Goal: Task Accomplishment & Management: Use online tool/utility

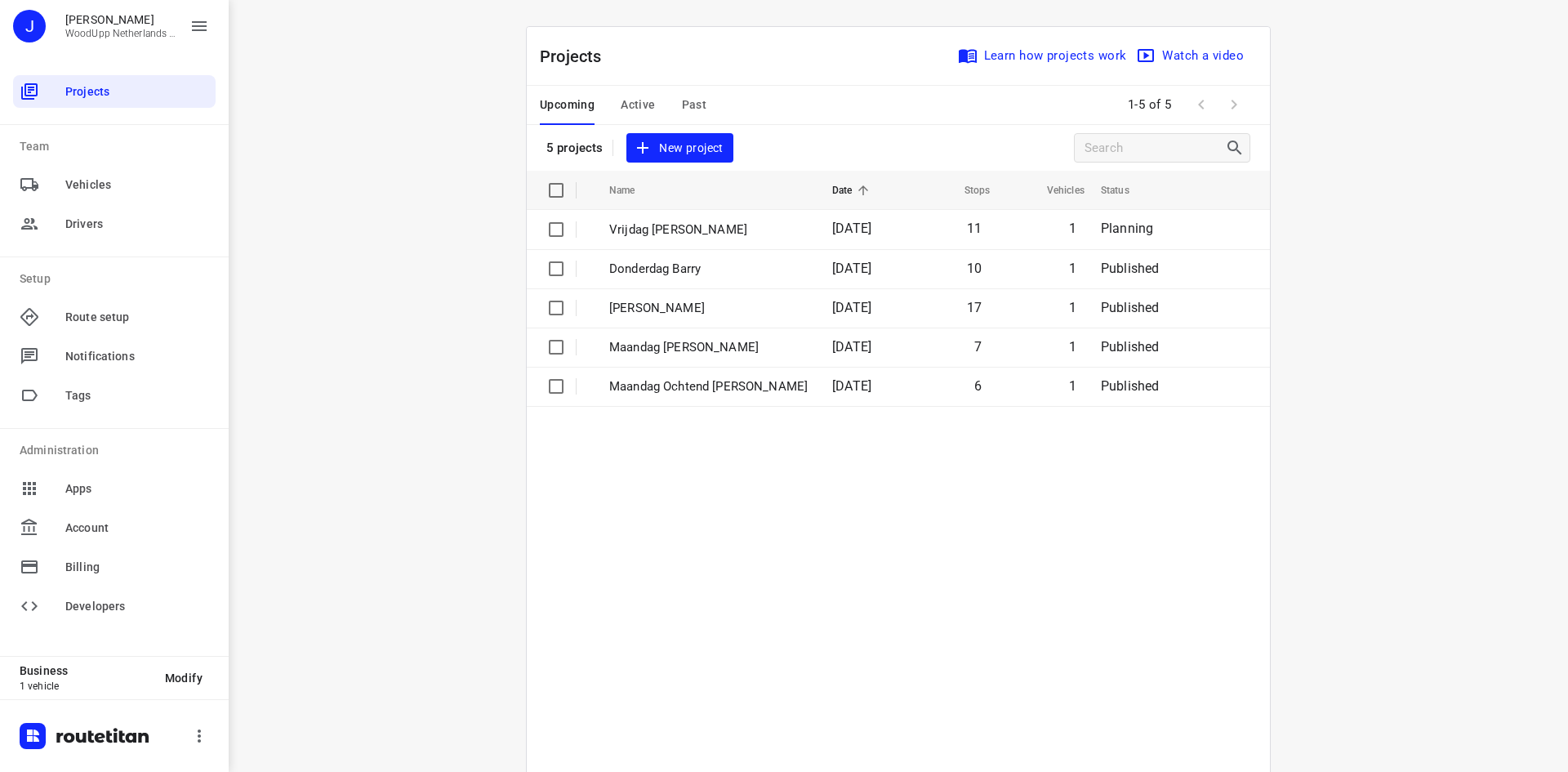
click at [464, 241] on div "i © 2025 Routetitan , © Stadia Maps , © OpenMapTiles © OpenStreetMap contributo…" at bounding box center [898, 386] width 1339 height 772
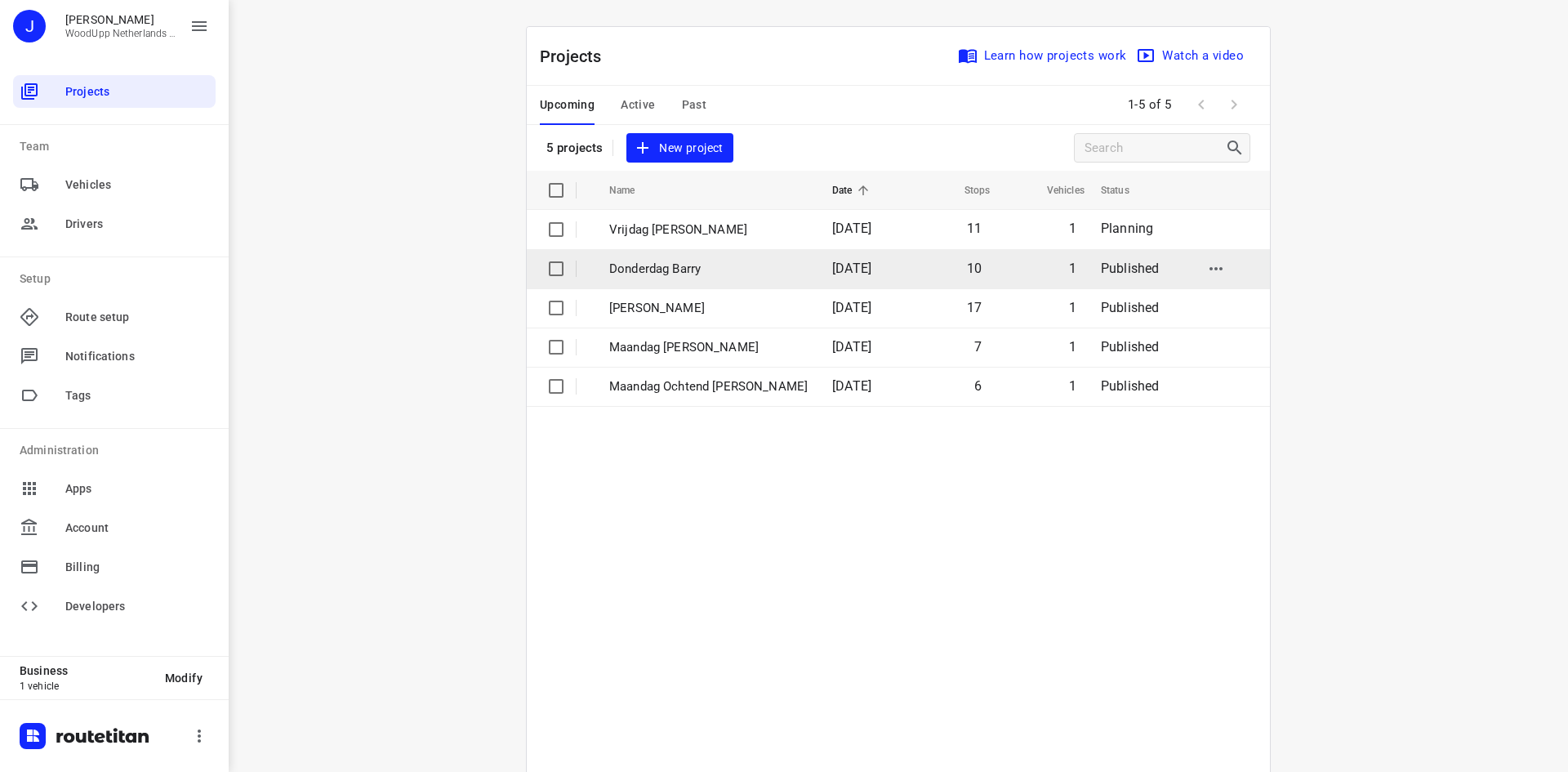
click at [665, 274] on p "Donderdag Barry" at bounding box center [708, 269] width 199 height 19
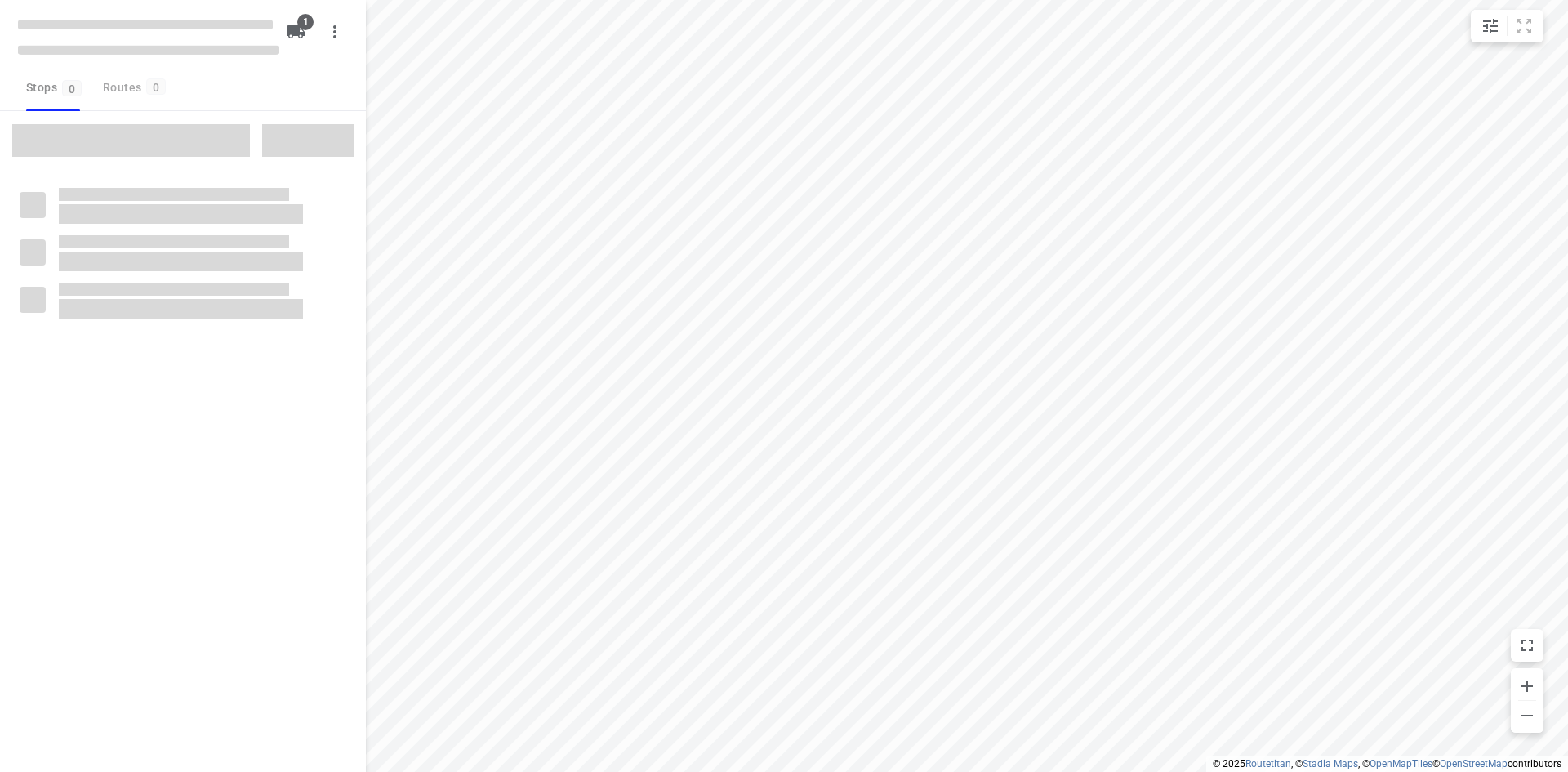
type input "distance"
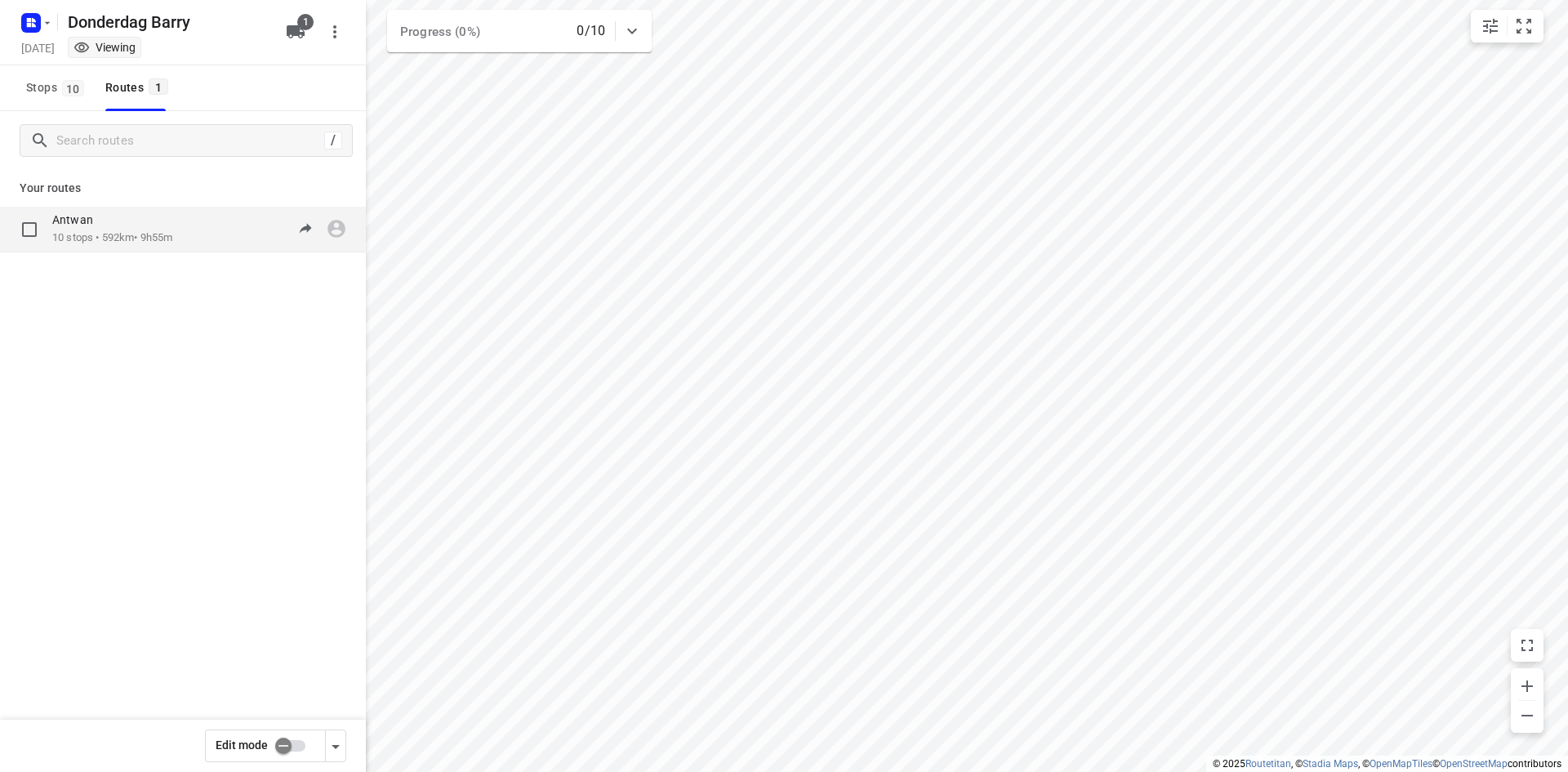
click at [188, 229] on div "Antwan 10 stops • 592km • 9h55m 07:15-17:10" at bounding box center [209, 229] width 314 height 33
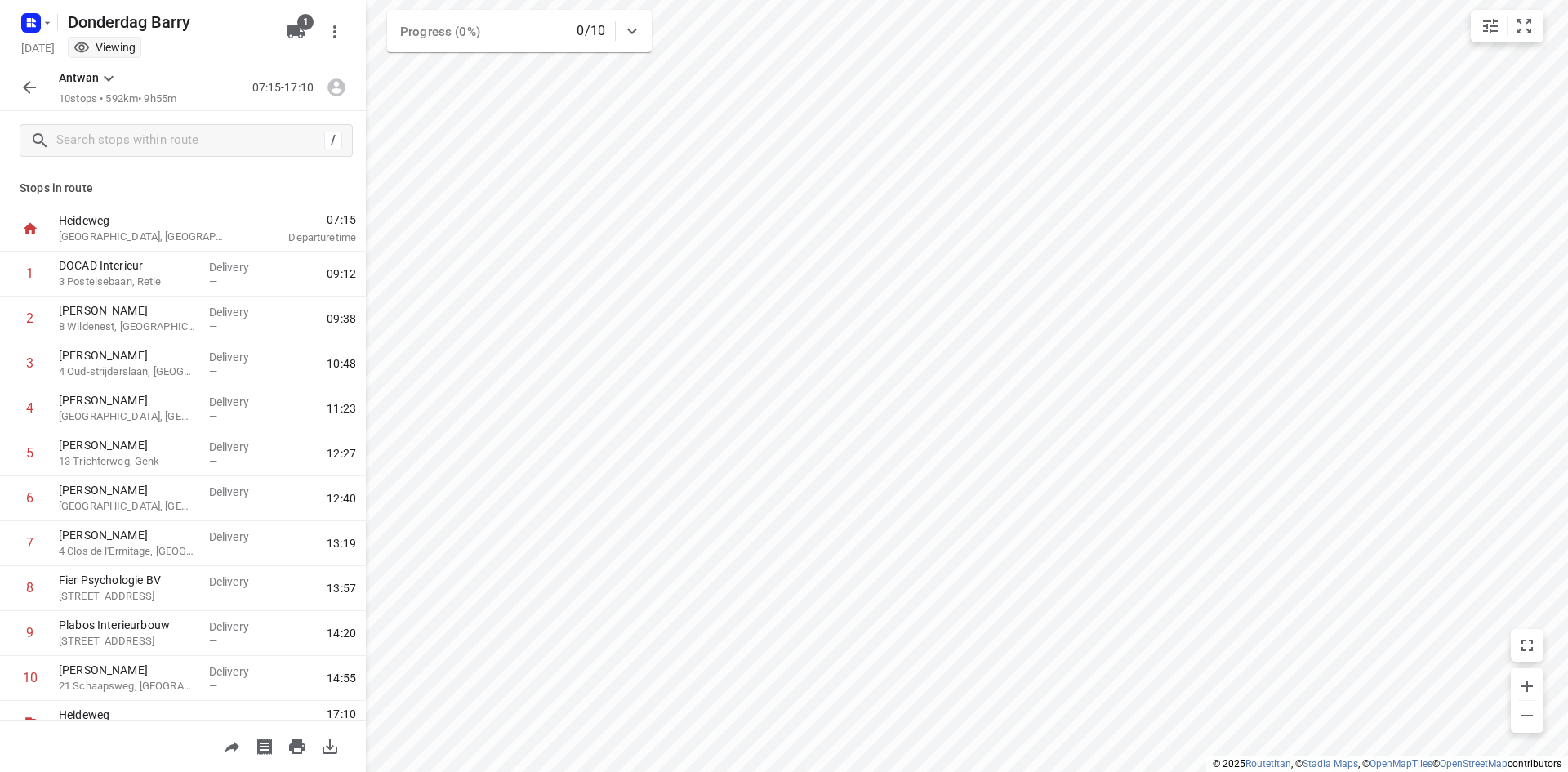
click at [23, 95] on icon "button" at bounding box center [28, 87] width 19 height 19
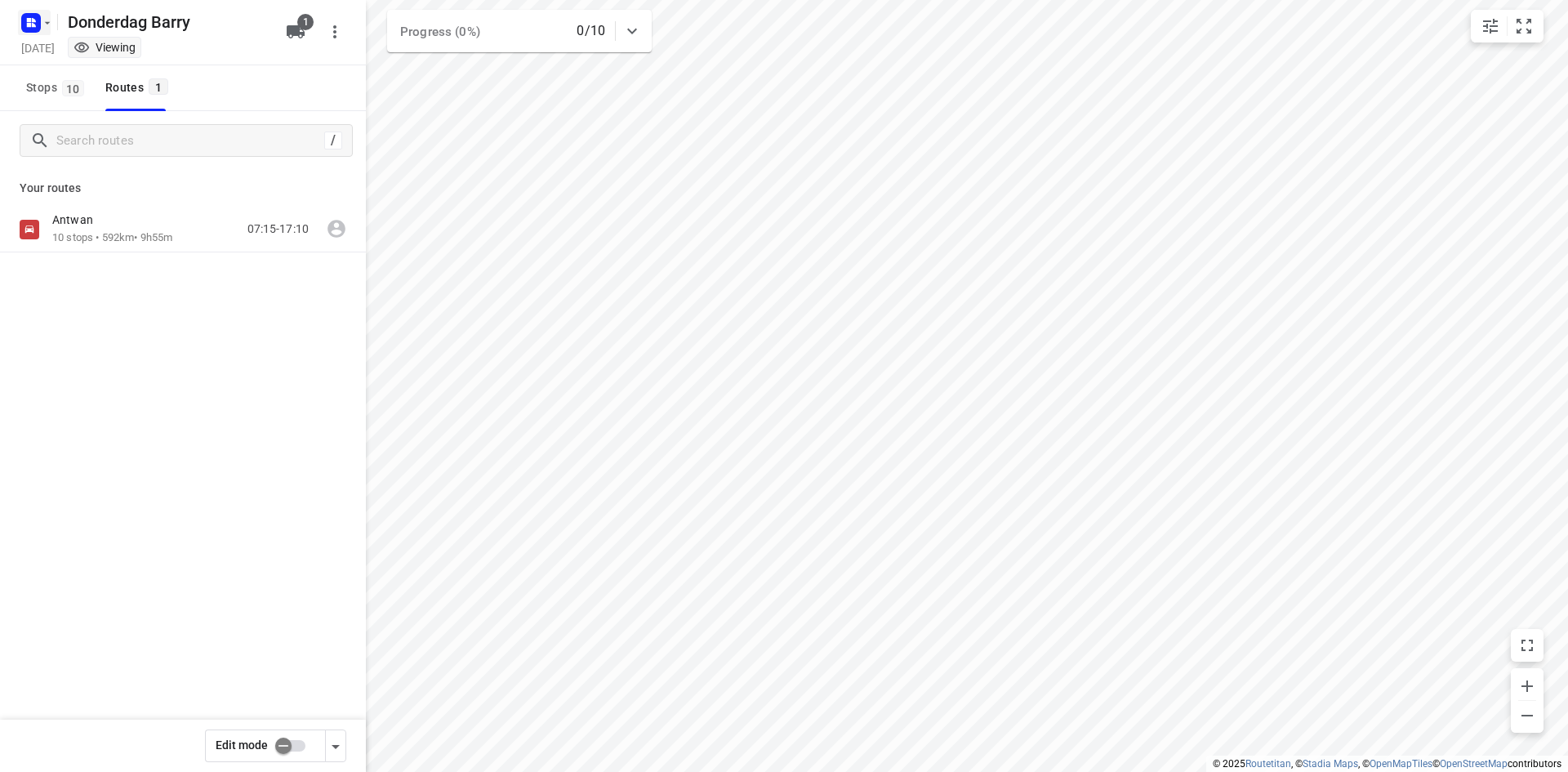
click at [30, 23] on icon "button" at bounding box center [28, 24] width 4 height 4
click at [59, 68] on button "Back to projects" at bounding box center [164, 58] width 280 height 27
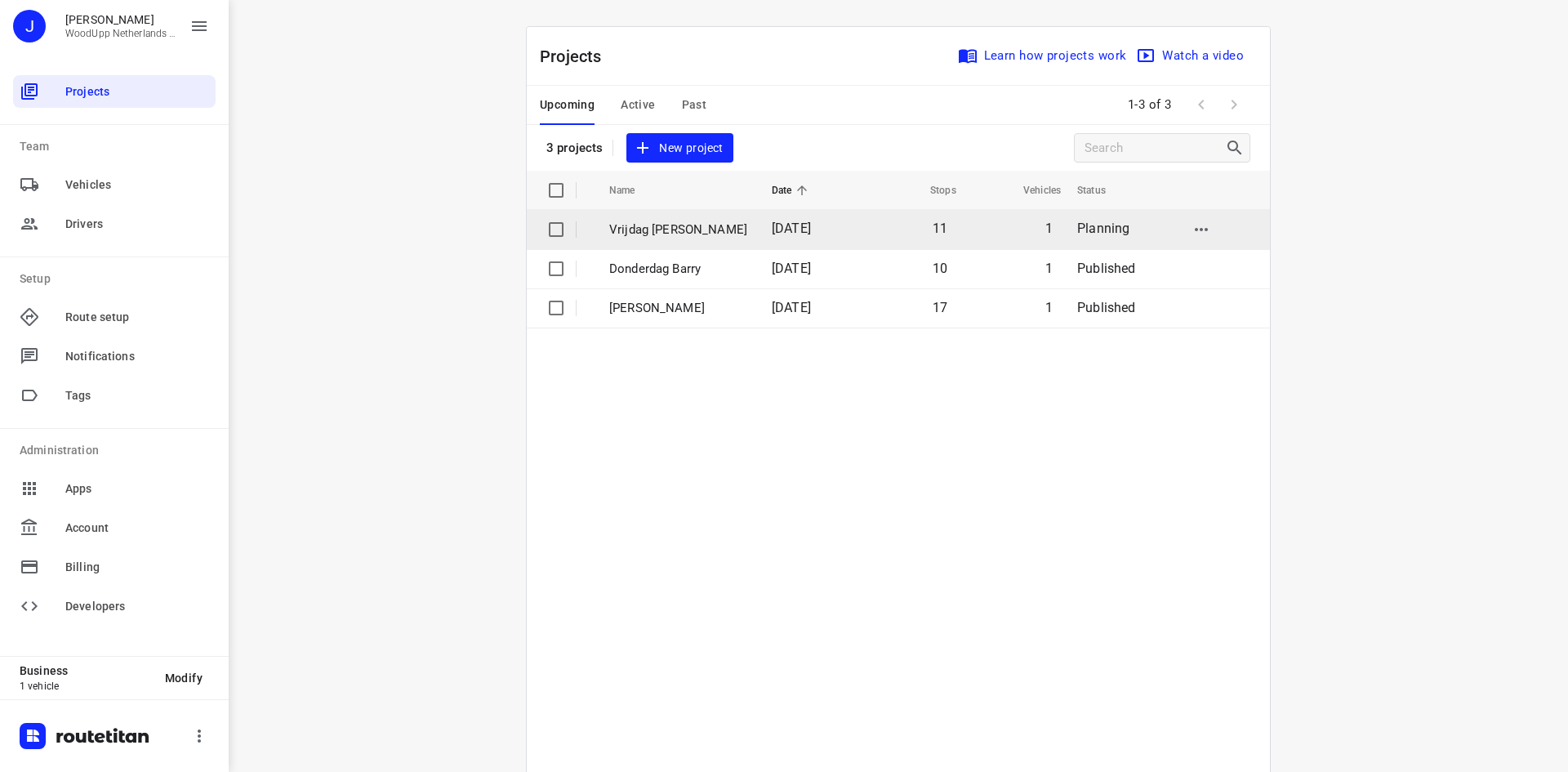
click at [713, 220] on p "Vrijdag [PERSON_NAME]" at bounding box center [678, 230] width 138 height 19
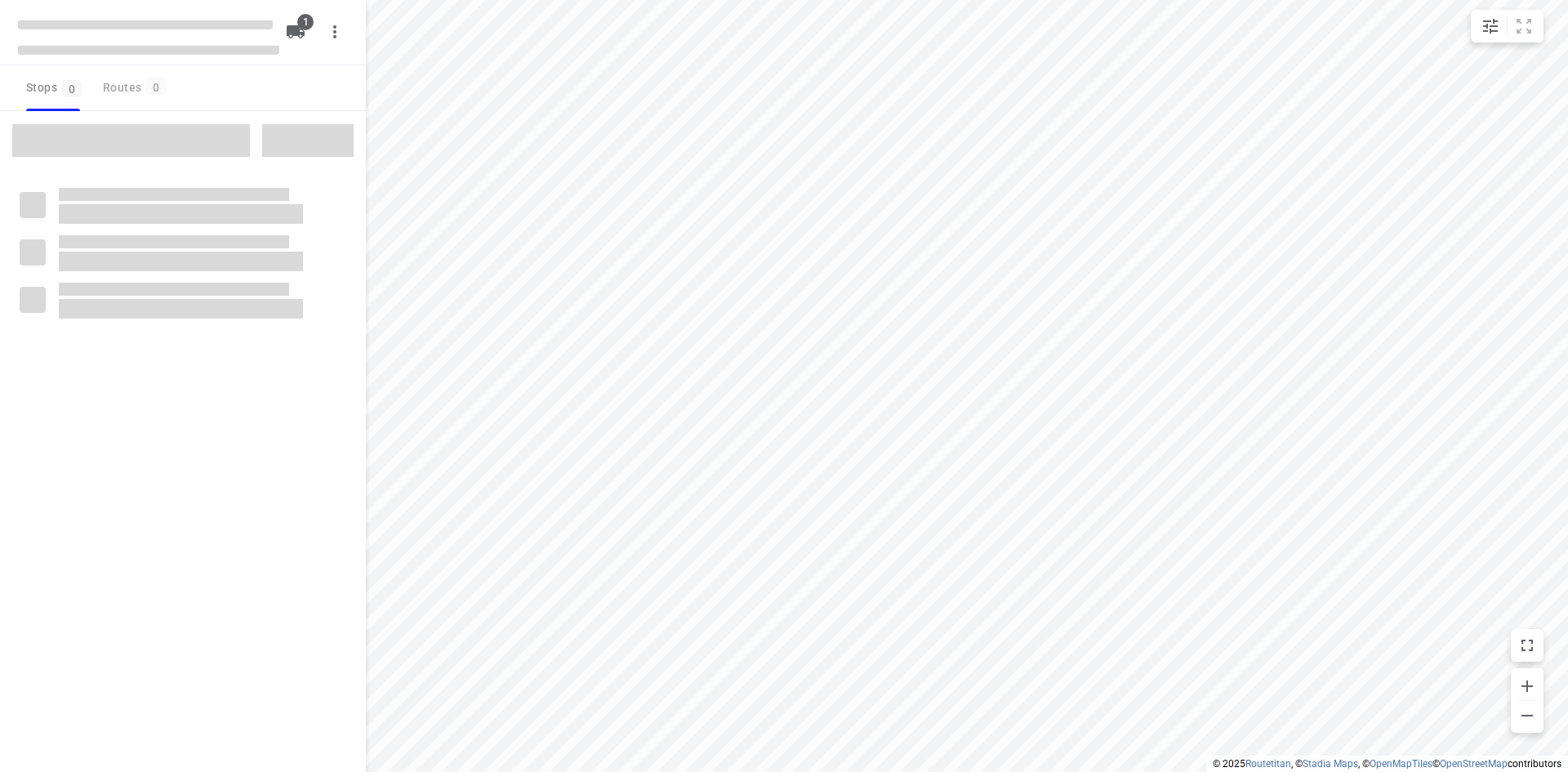
type input "distance"
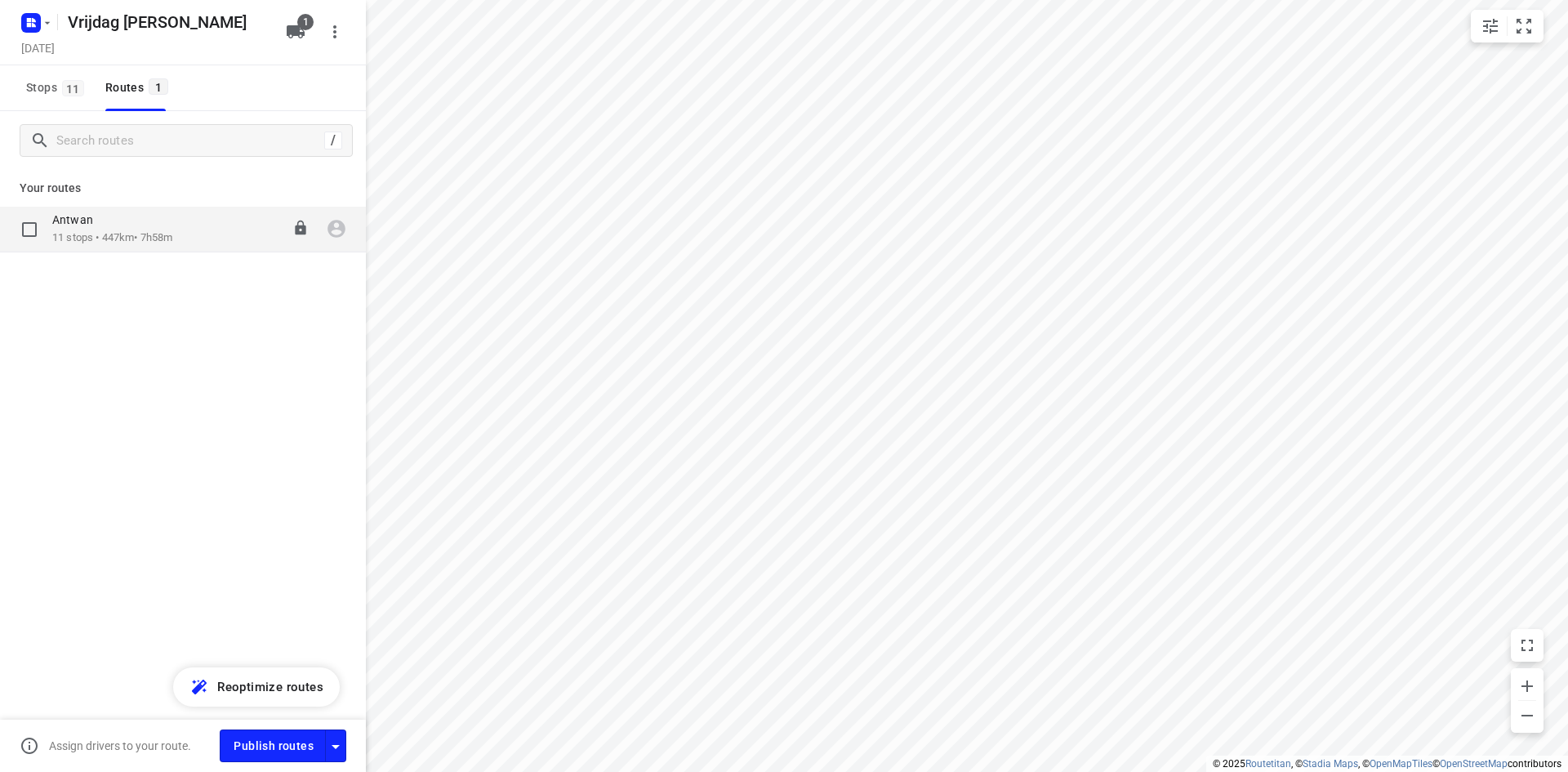
click at [98, 241] on p "11 stops • 447km • 7h58m" at bounding box center [113, 238] width 120 height 16
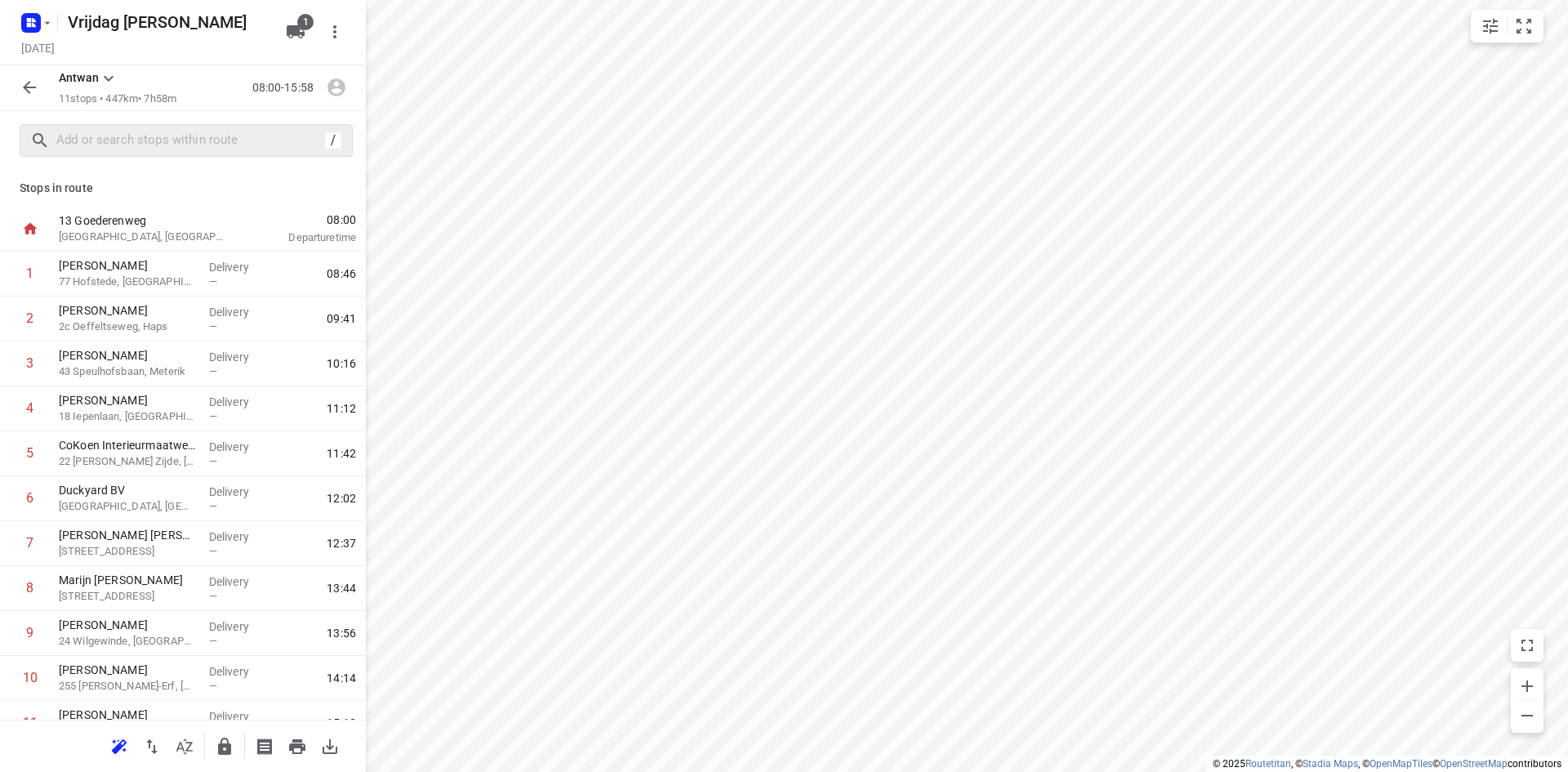
click at [138, 153] on div "/" at bounding box center [185, 140] width 333 height 33
click at [167, 146] on input "text" at bounding box center [204, 141] width 294 height 25
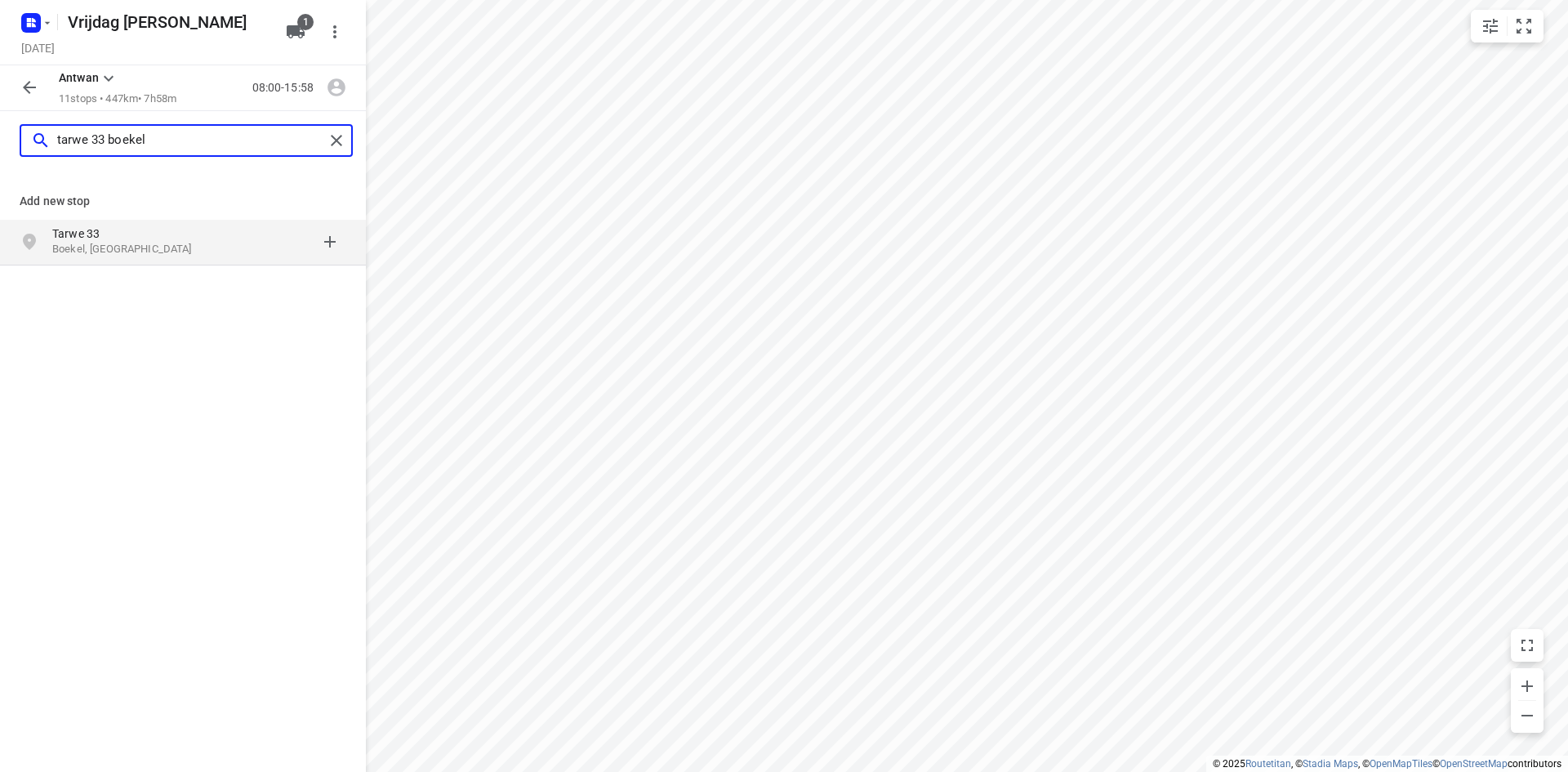
type input "tarwe 33 boekel"
click at [134, 248] on p "Boekel, [GEOGRAPHIC_DATA]" at bounding box center [128, 250] width 150 height 16
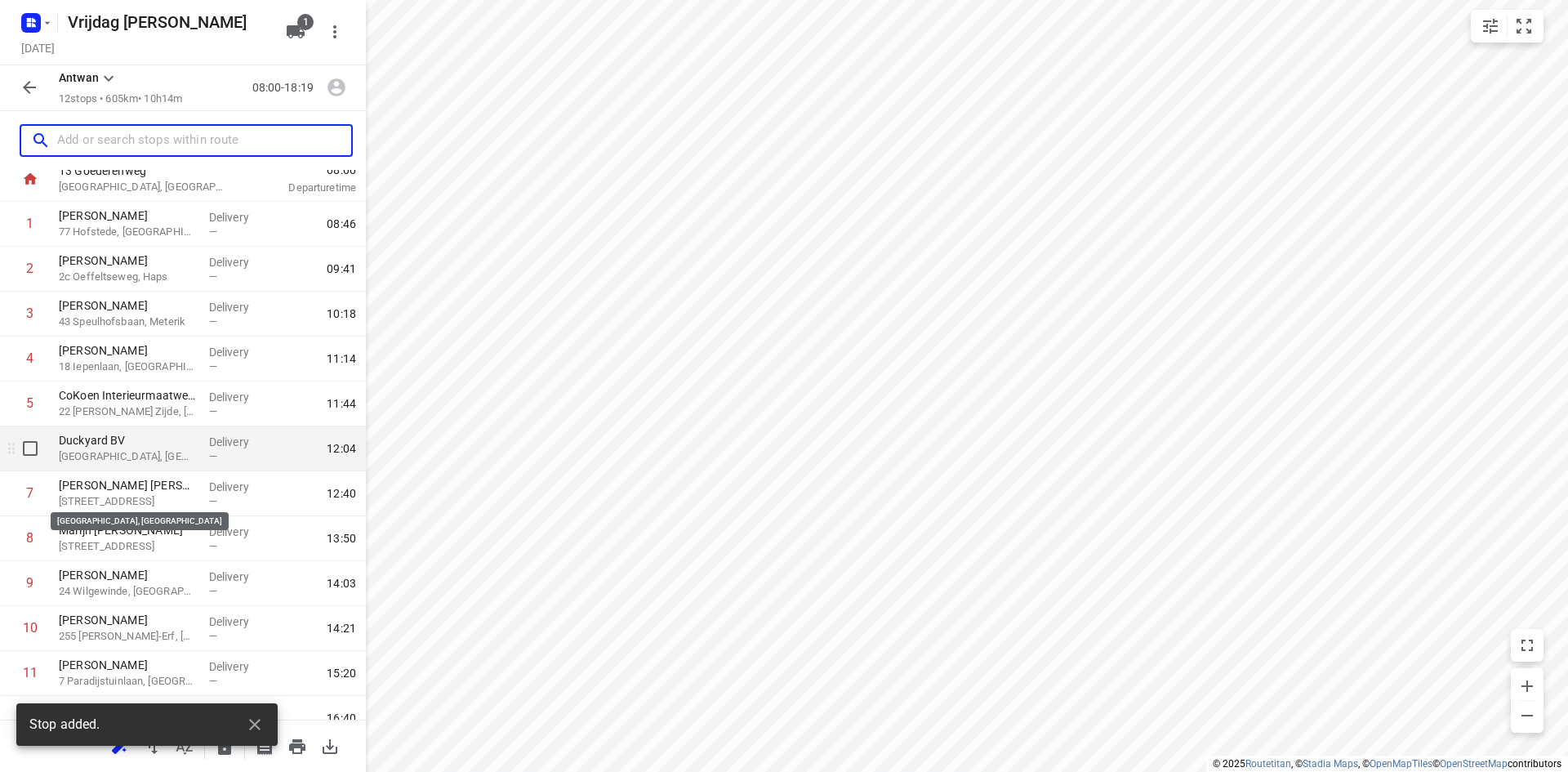
scroll to position [116, 0]
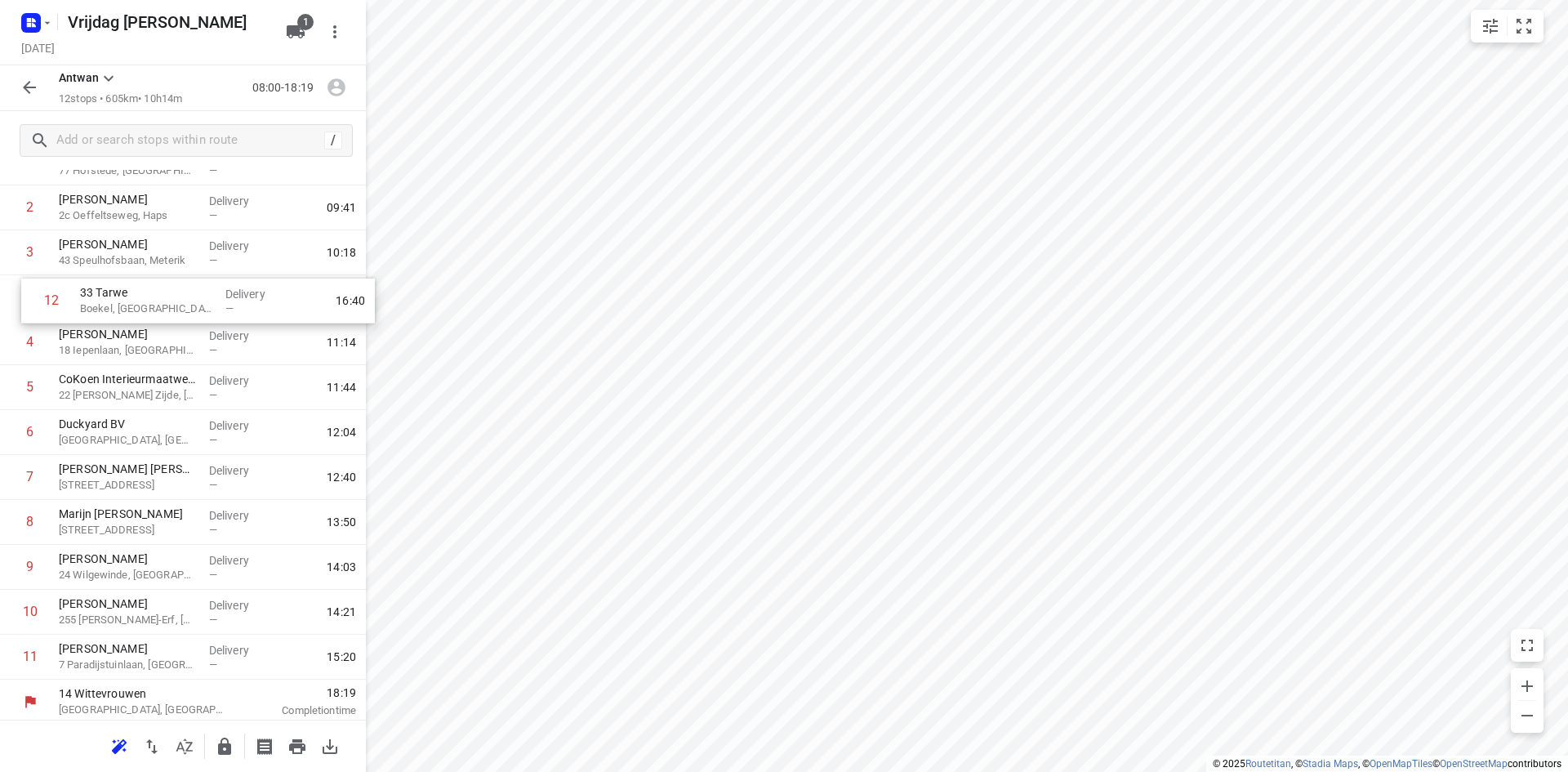
drag, startPoint x: 98, startPoint y: 656, endPoint x: 120, endPoint y: 299, distance: 357.7
click at [120, 299] on div "1 [PERSON_NAME] [GEOGRAPHIC_DATA], [GEOGRAPHIC_DATA] Delivery — 08:46 2 [PERSON…" at bounding box center [183, 410] width 366 height 539
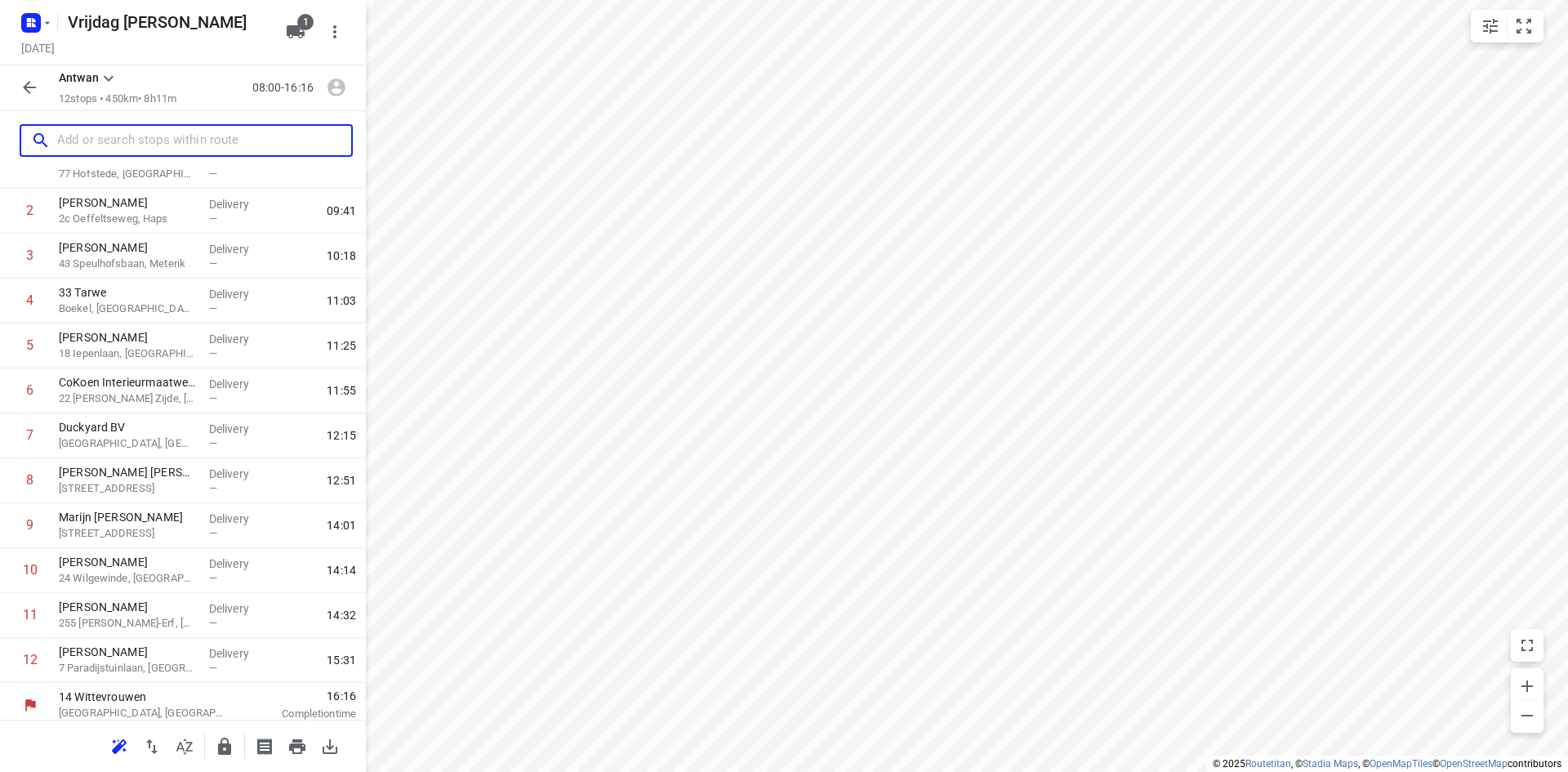
click at [114, 142] on input "text" at bounding box center [204, 141] width 294 height 25
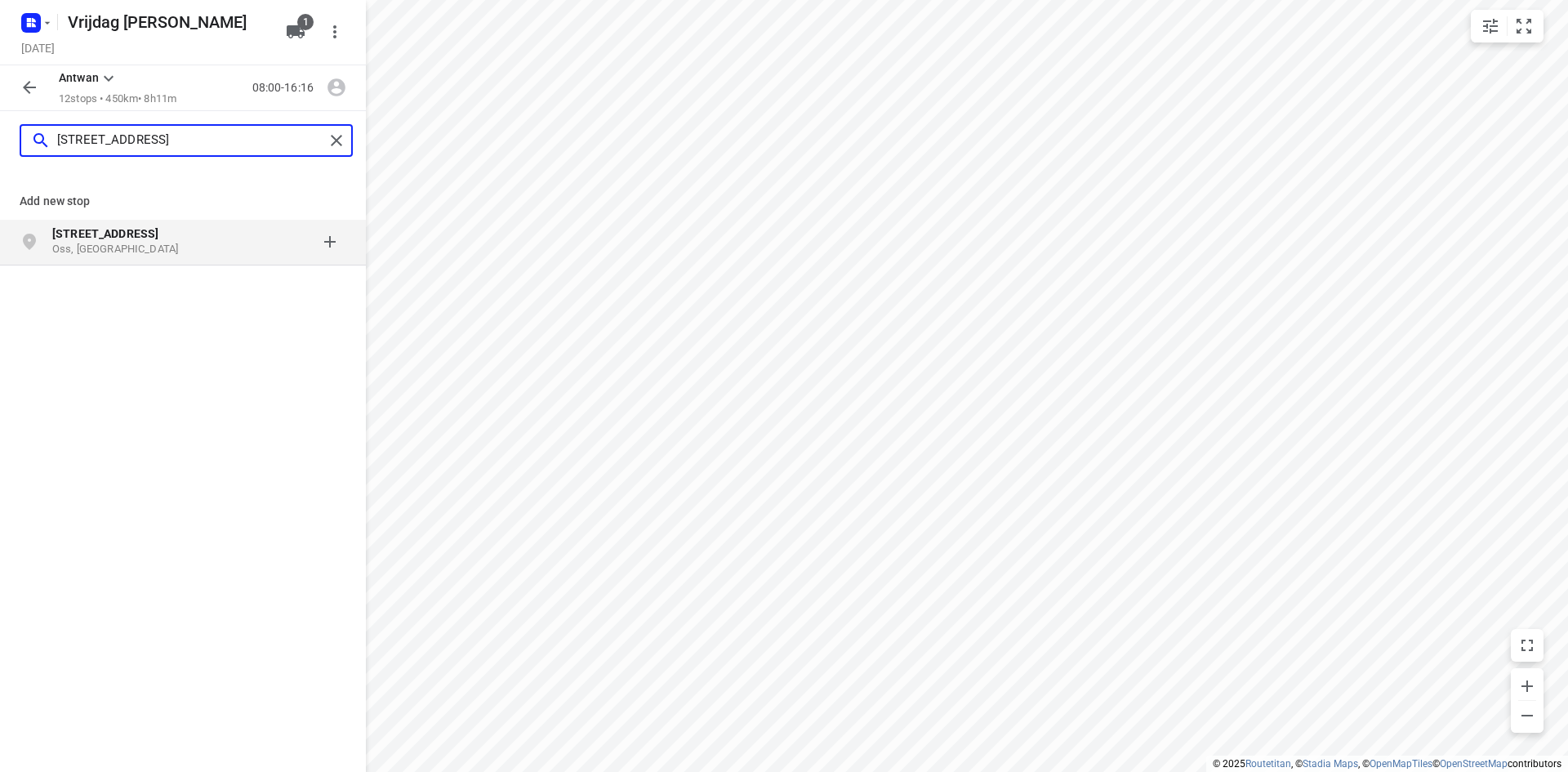
type input "[STREET_ADDRESS]"
click at [122, 231] on b "[STREET_ADDRESS]" at bounding box center [105, 234] width 106 height 13
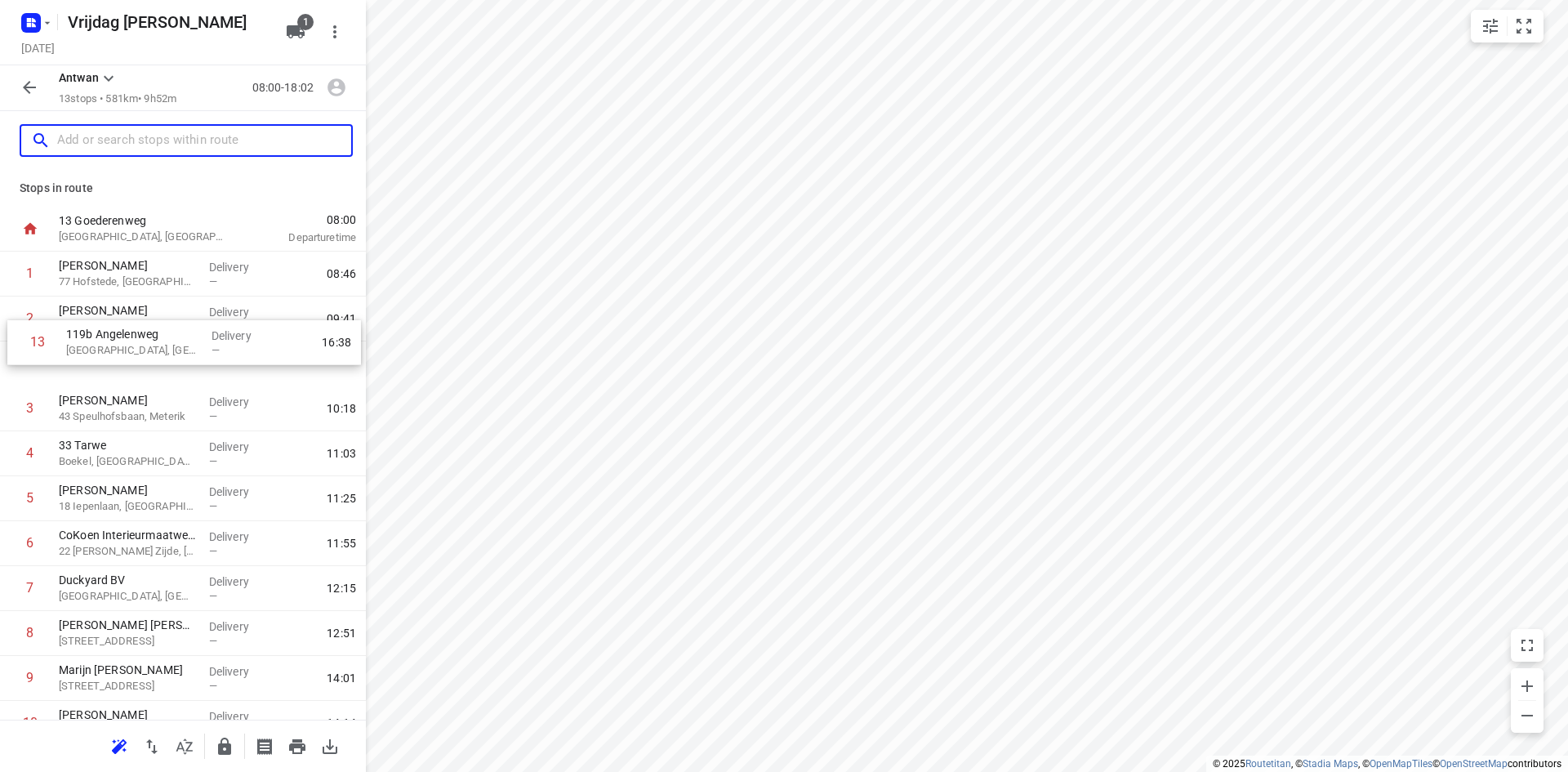
drag, startPoint x: 81, startPoint y: 662, endPoint x: 88, endPoint y: 347, distance: 315.1
click at [88, 347] on div "1 [PERSON_NAME] 77 Hofstede, [GEOGRAPHIC_DATA] Delivery — 08:46 2 [PERSON_NAME]…" at bounding box center [183, 543] width 366 height 584
drag, startPoint x: 85, startPoint y: 366, endPoint x: 88, endPoint y: 321, distance: 45.1
click at [88, 321] on div "1 [PERSON_NAME] 77 [PERSON_NAME], [PERSON_NAME] Delivery — 08:46 2 [PERSON_NAME…" at bounding box center [183, 543] width 366 height 584
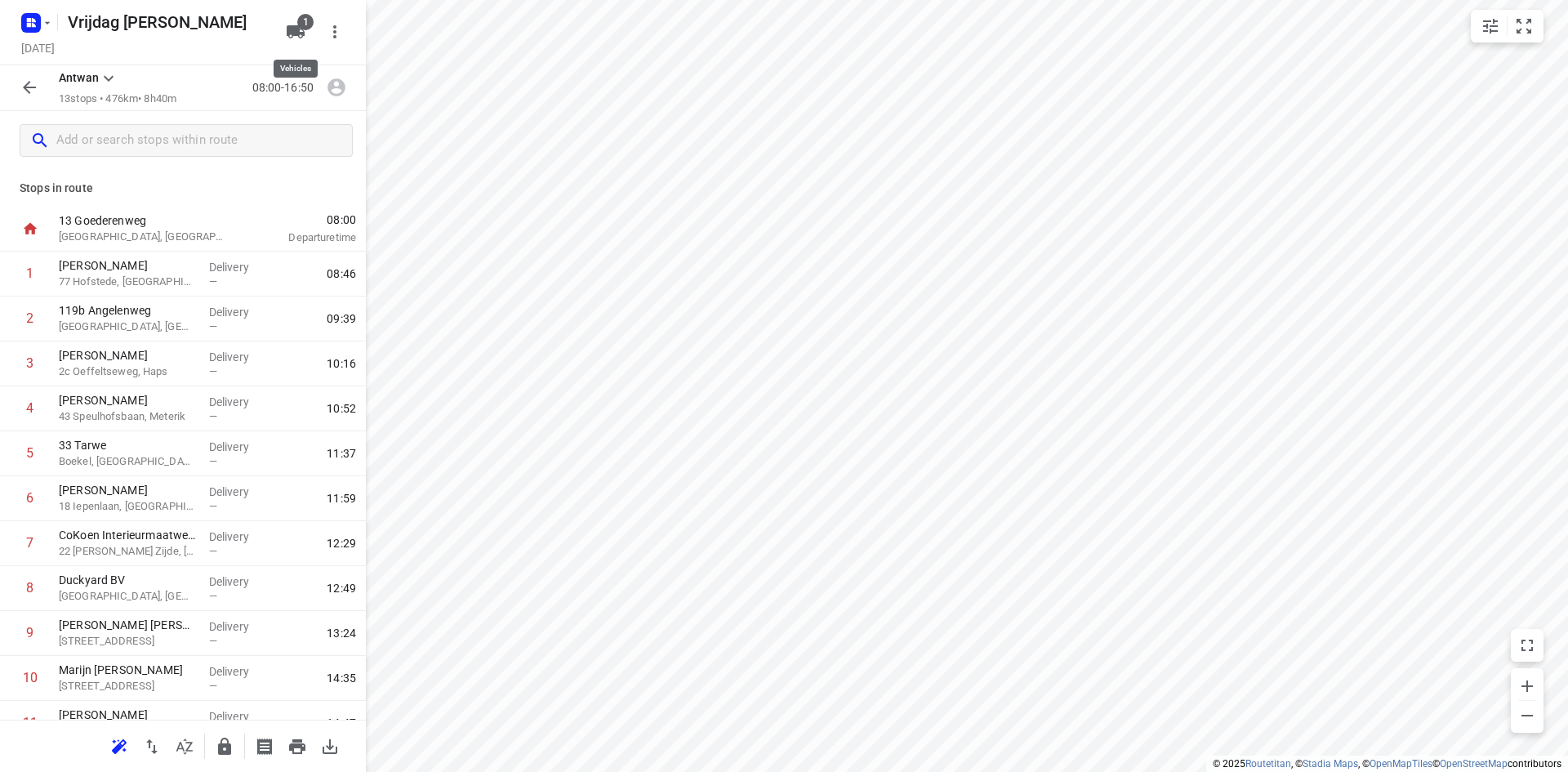
click at [287, 36] on icon "button" at bounding box center [295, 32] width 18 height 13
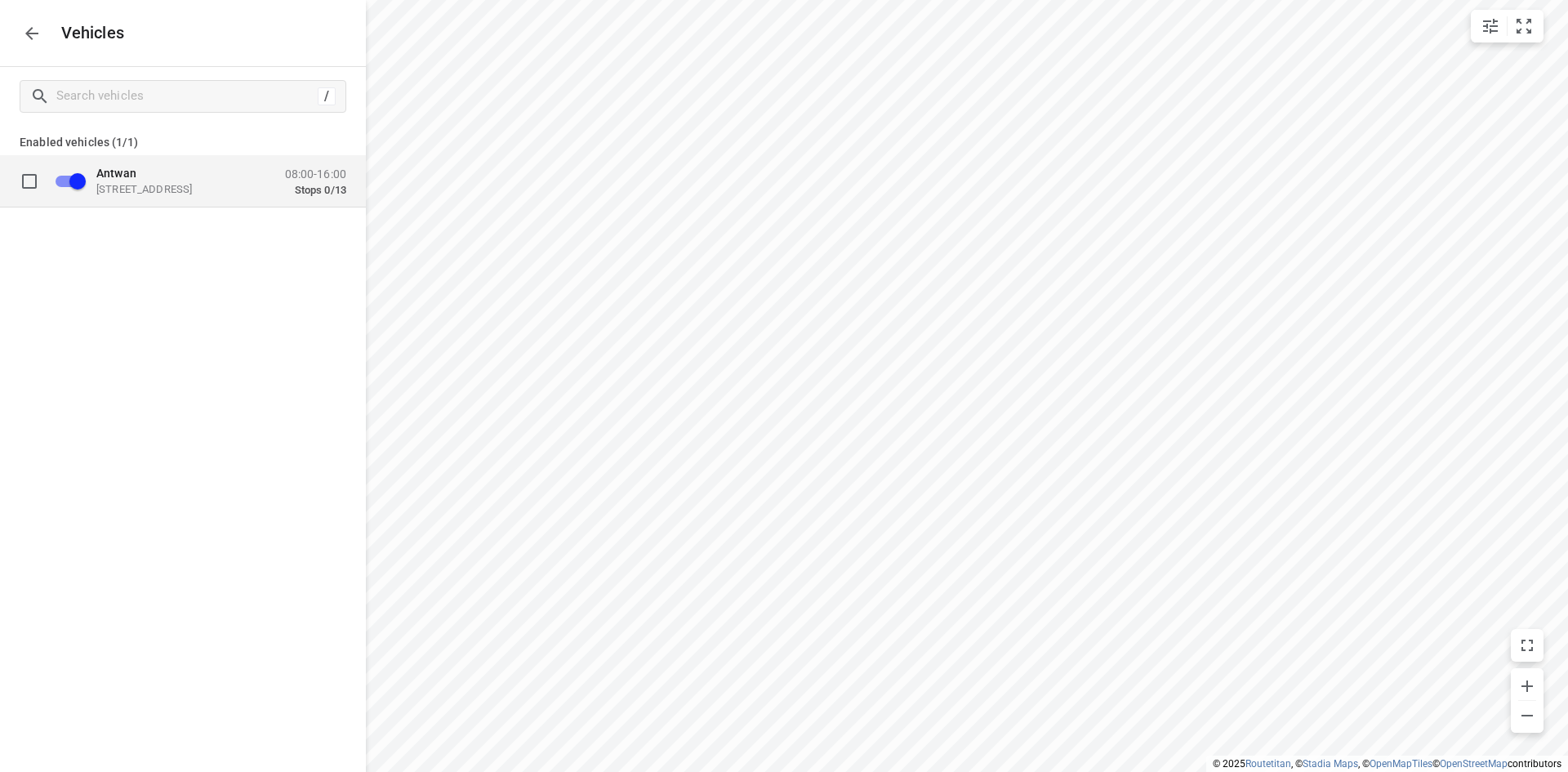
click at [296, 190] on p "Stops 0/13" at bounding box center [315, 189] width 61 height 13
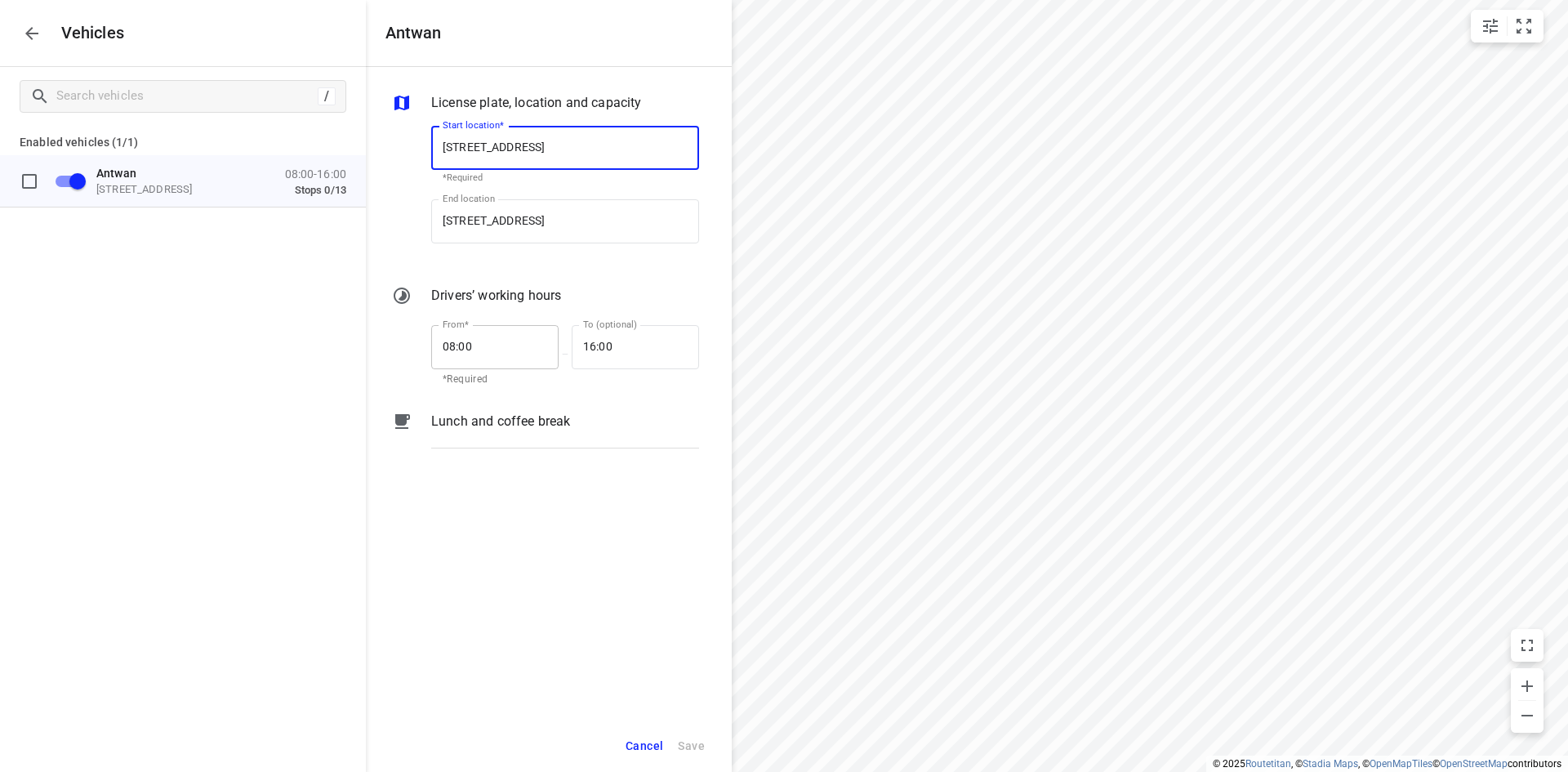
click at [461, 348] on input "08:00" at bounding box center [486, 346] width 109 height 44
type input "07:15"
click at [598, 342] on input "16:00" at bounding box center [626, 346] width 109 height 44
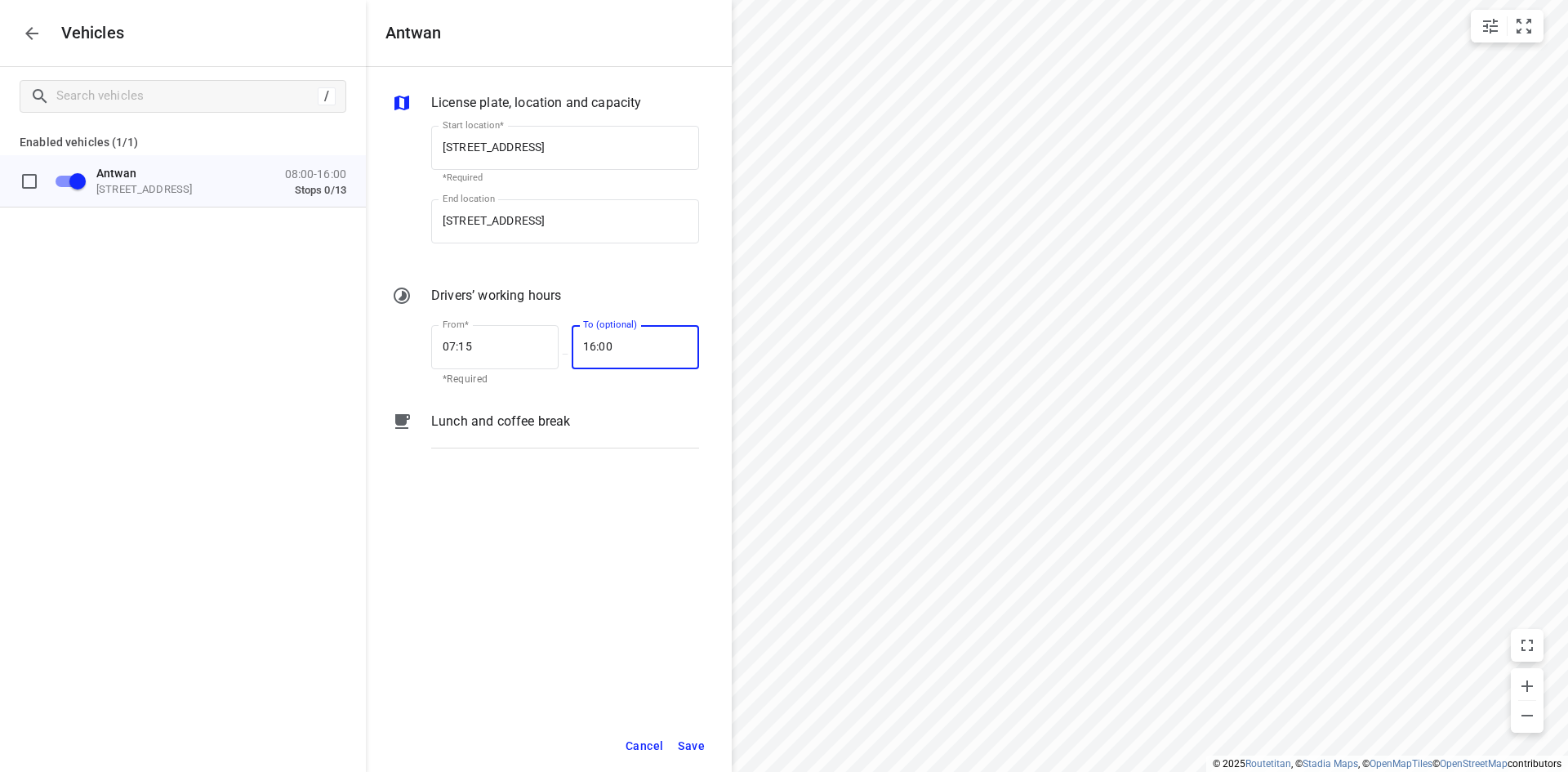
click at [598, 342] on input "16:00" at bounding box center [626, 346] width 109 height 44
type input "16:30"
click at [676, 735] on button "Save" at bounding box center [691, 746] width 42 height 33
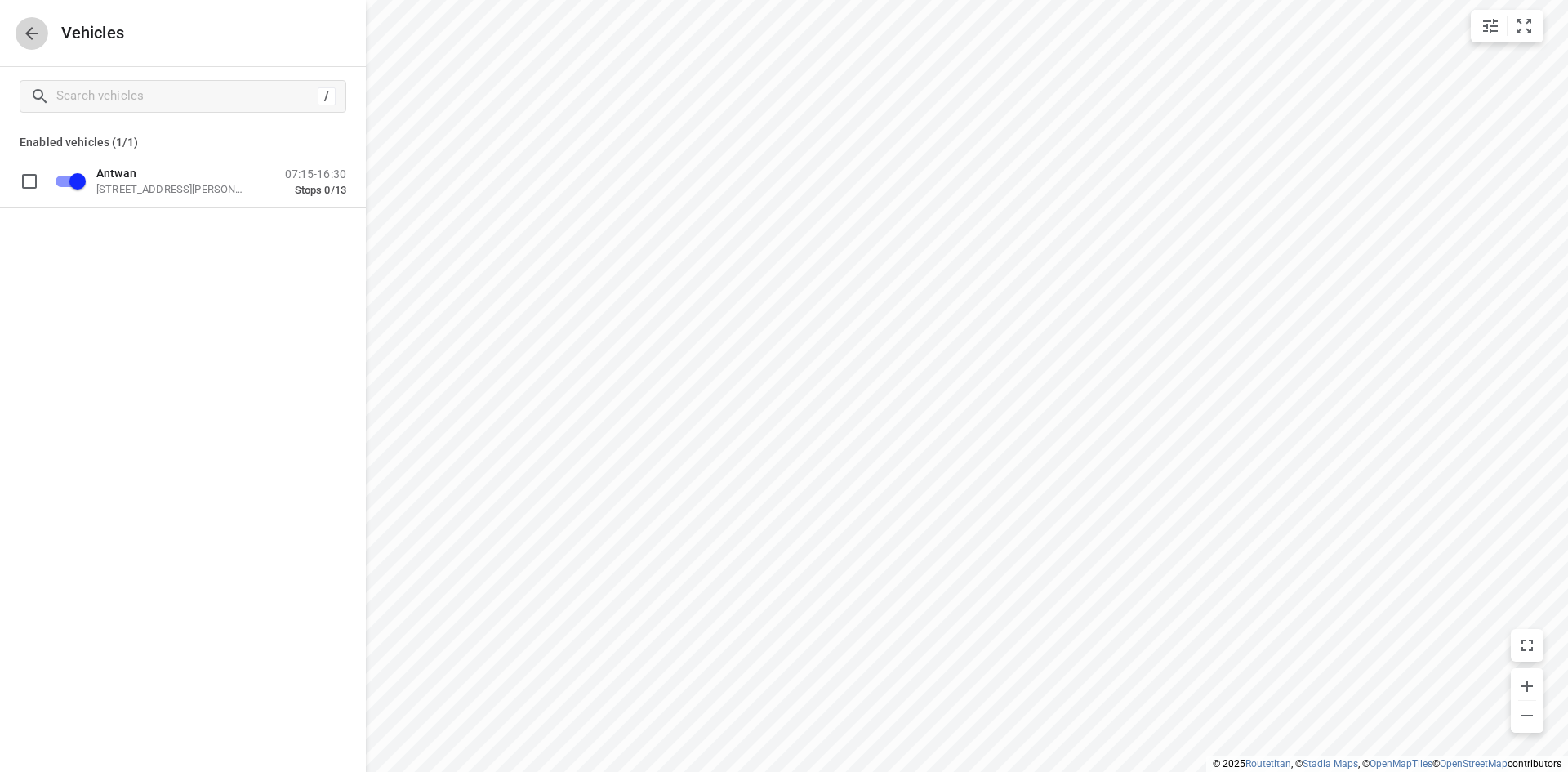
click at [36, 38] on icon "button" at bounding box center [31, 33] width 19 height 19
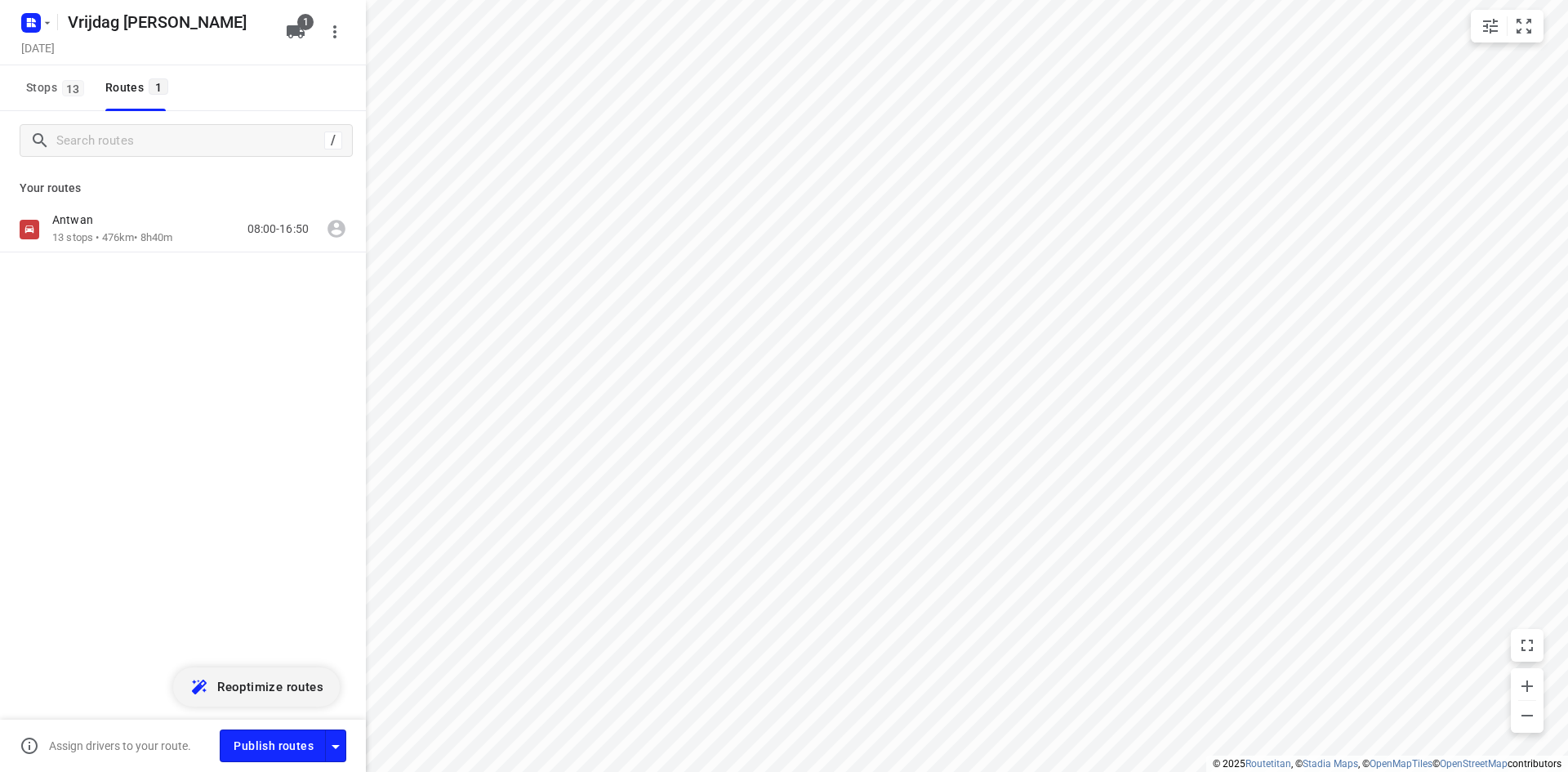
click at [285, 684] on span "Reoptimize routes" at bounding box center [270, 686] width 106 height 21
click at [133, 245] on p "13 stops • 468km • 8h45m" at bounding box center [113, 238] width 120 height 16
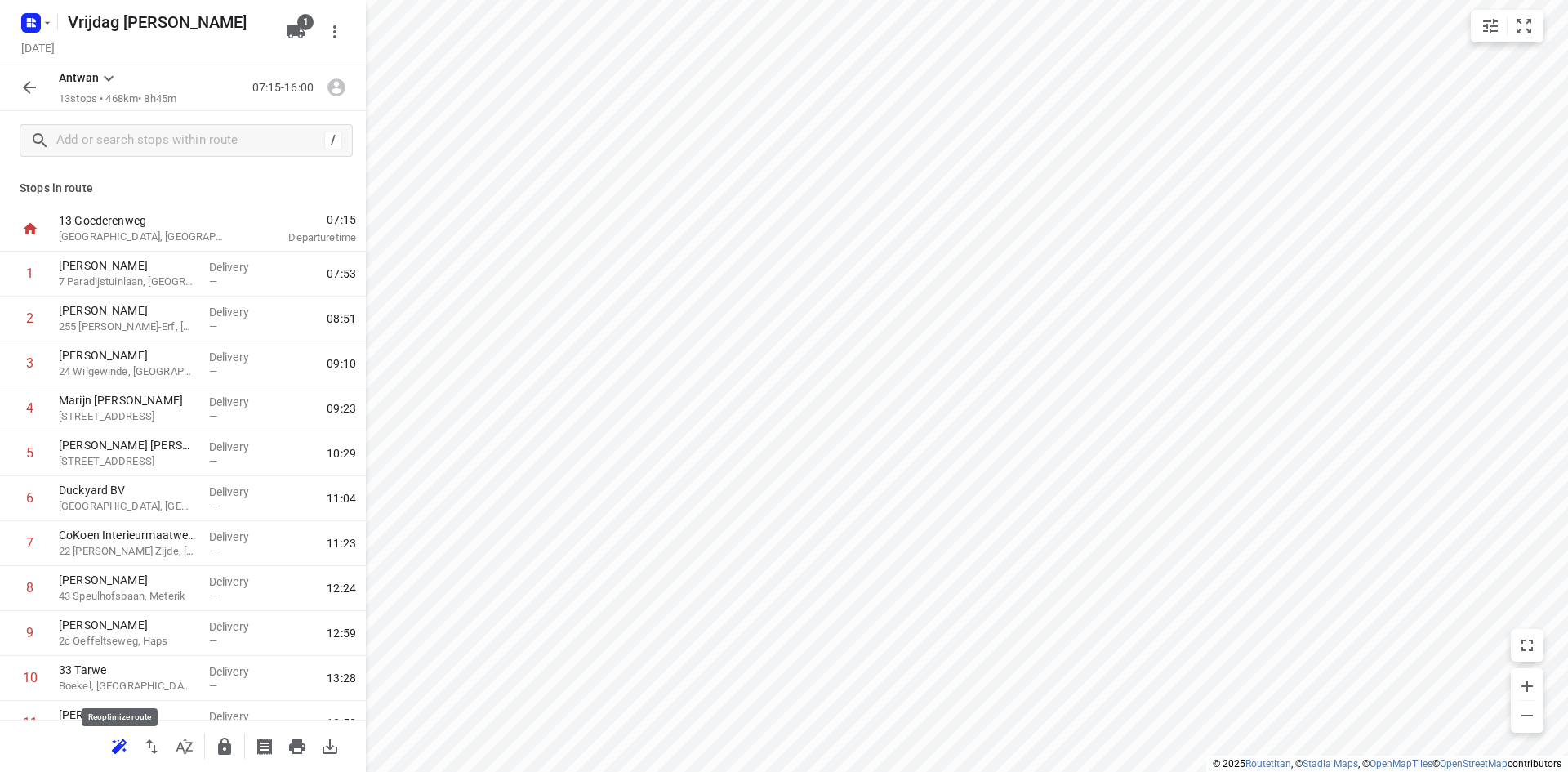
click at [121, 746] on icon "button" at bounding box center [117, 748] width 11 height 11
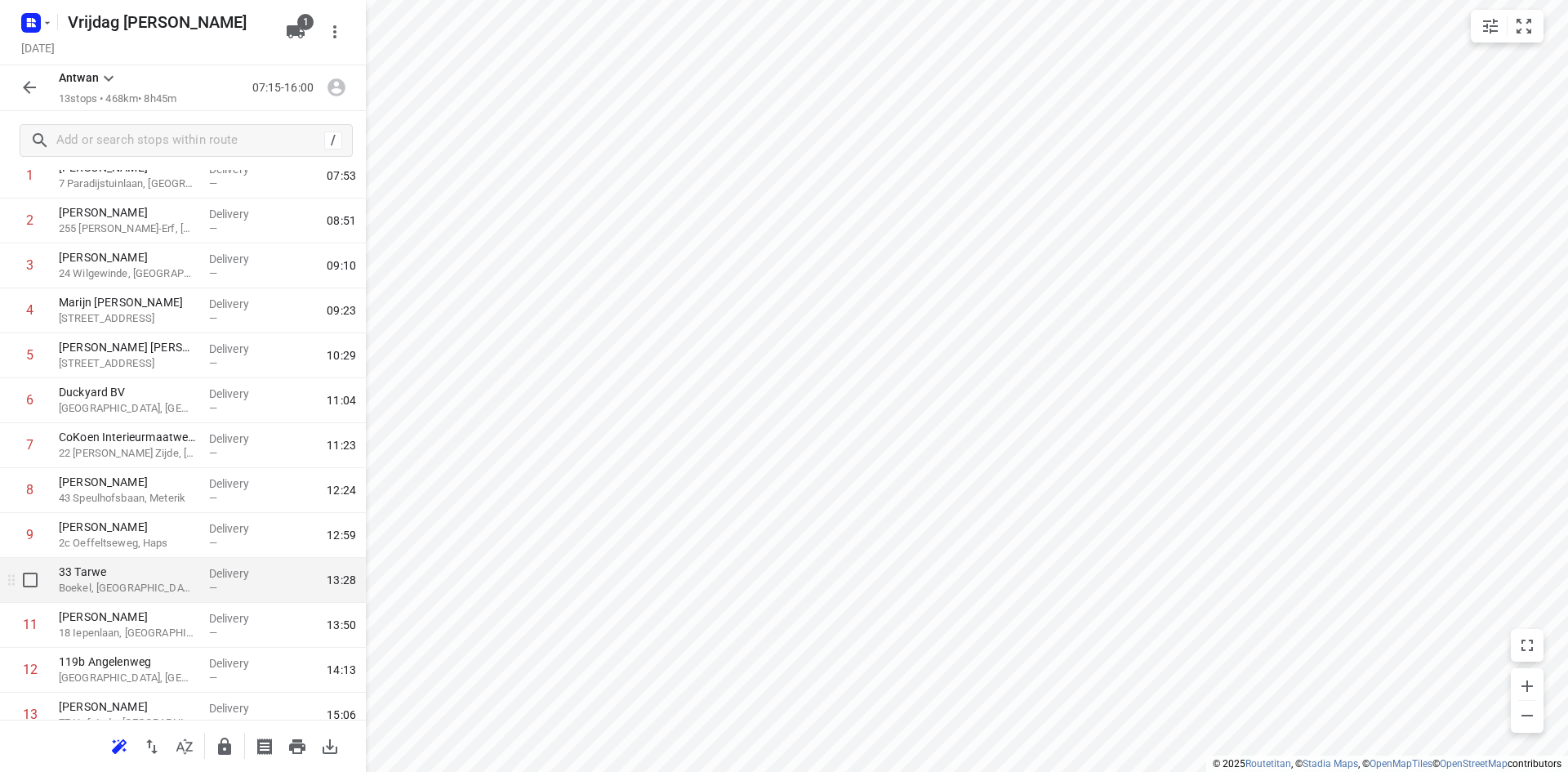
scroll to position [161, 0]
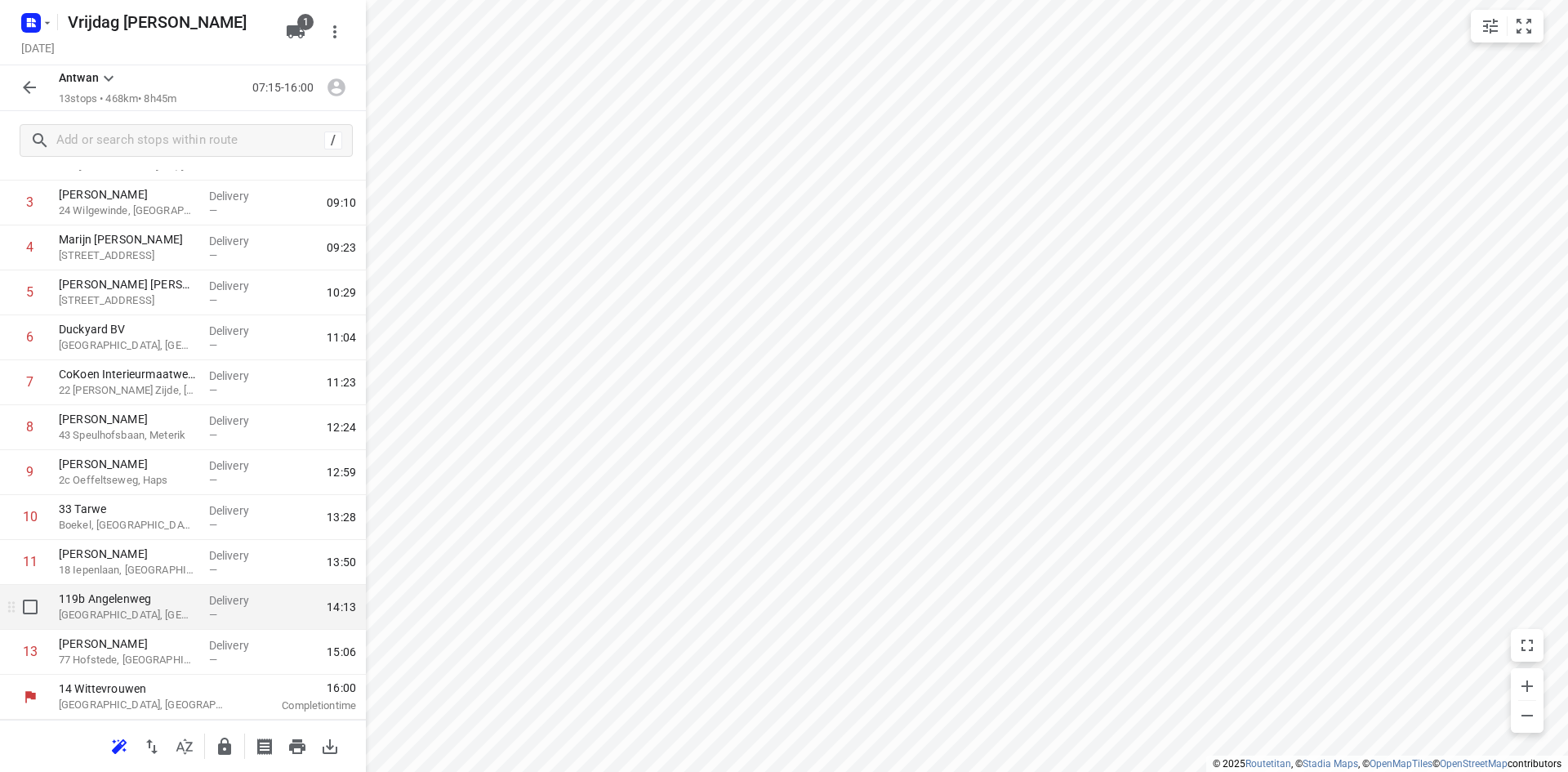
click at [129, 610] on p "[GEOGRAPHIC_DATA], [GEOGRAPHIC_DATA]" at bounding box center [127, 615] width 137 height 17
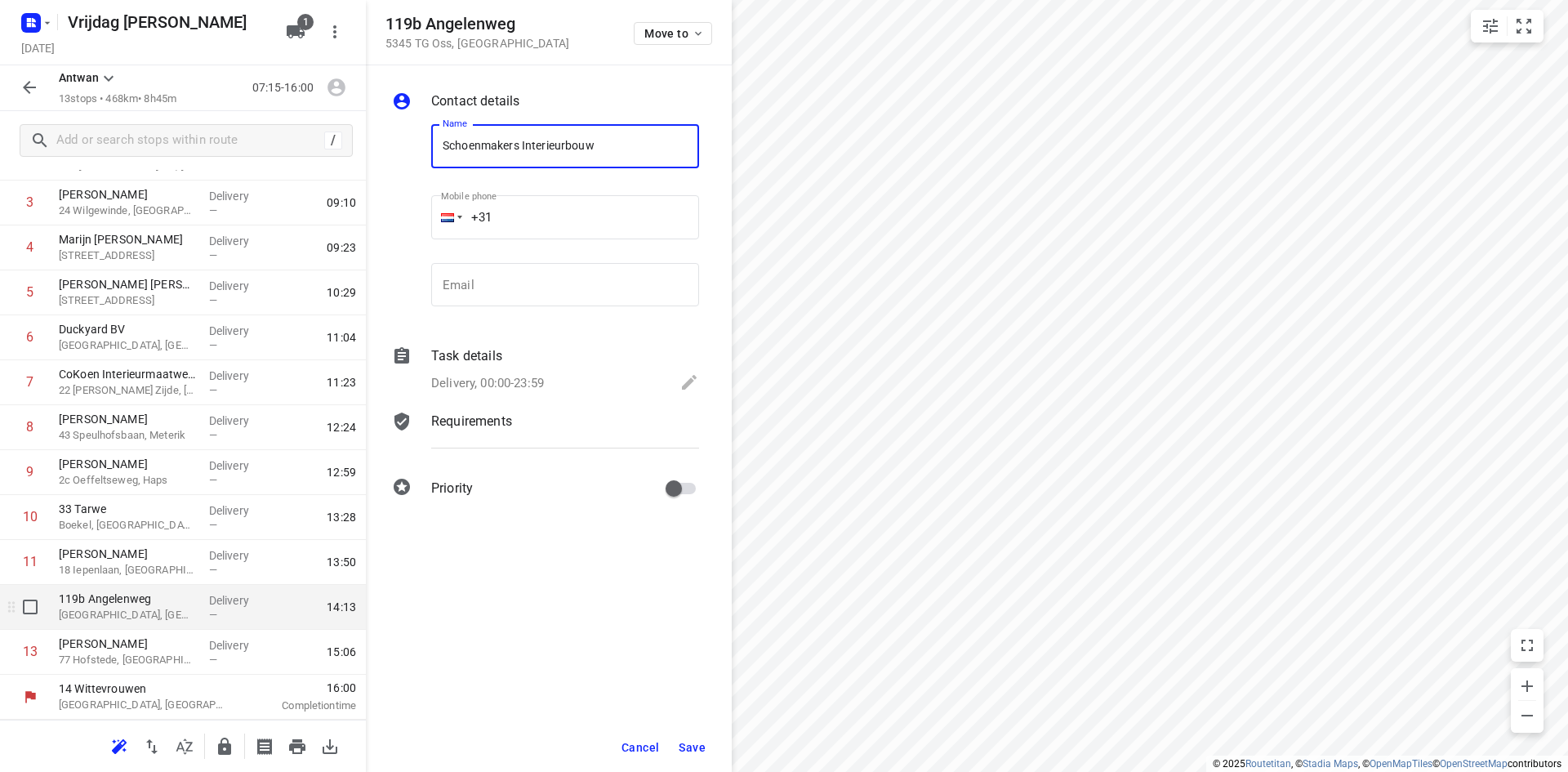
type input "Schoenmakers Interieurbouw"
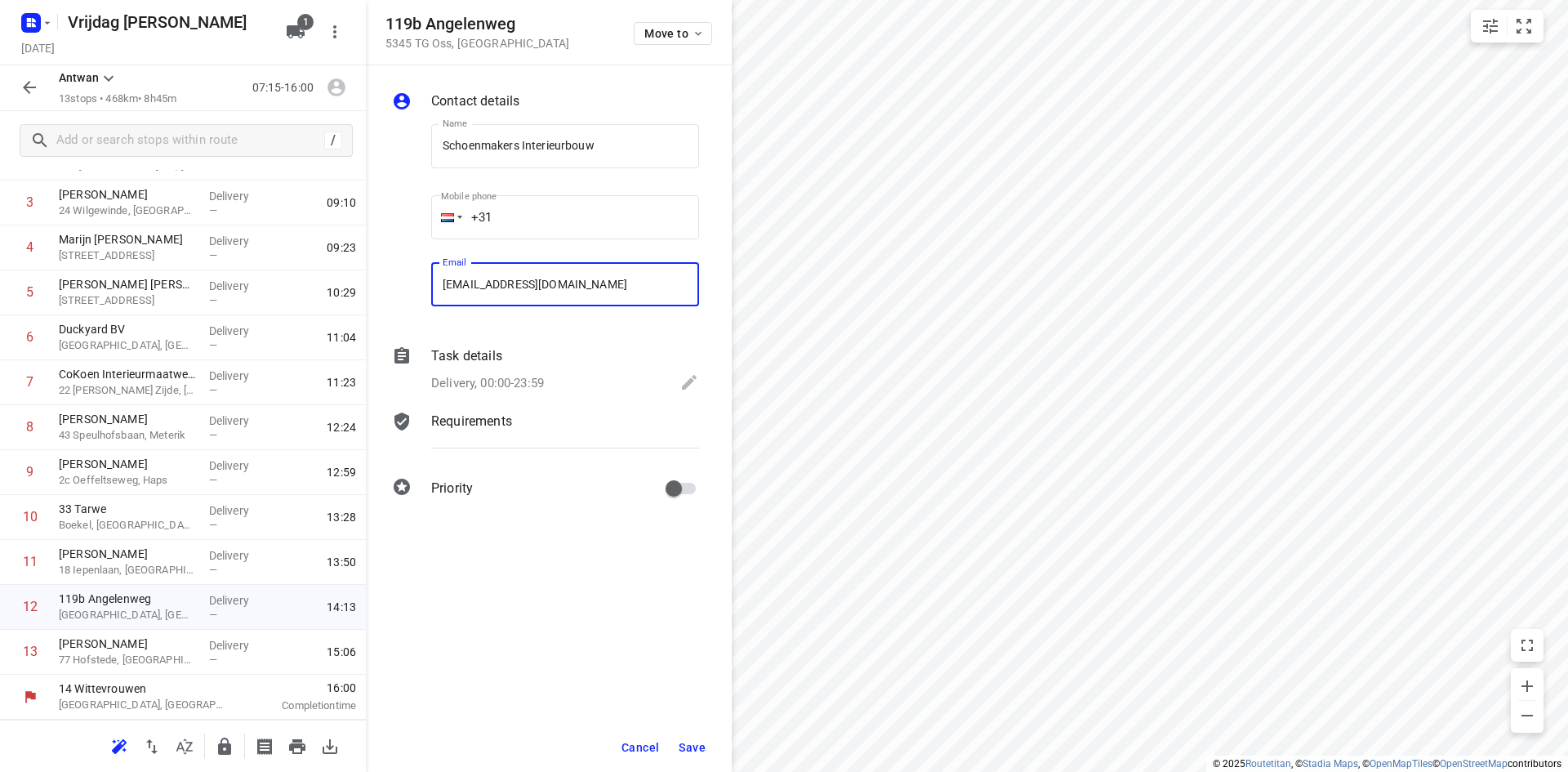
type input "[EMAIL_ADDRESS][DOMAIN_NAME]"
click at [689, 742] on span "Save" at bounding box center [692, 748] width 27 height 13
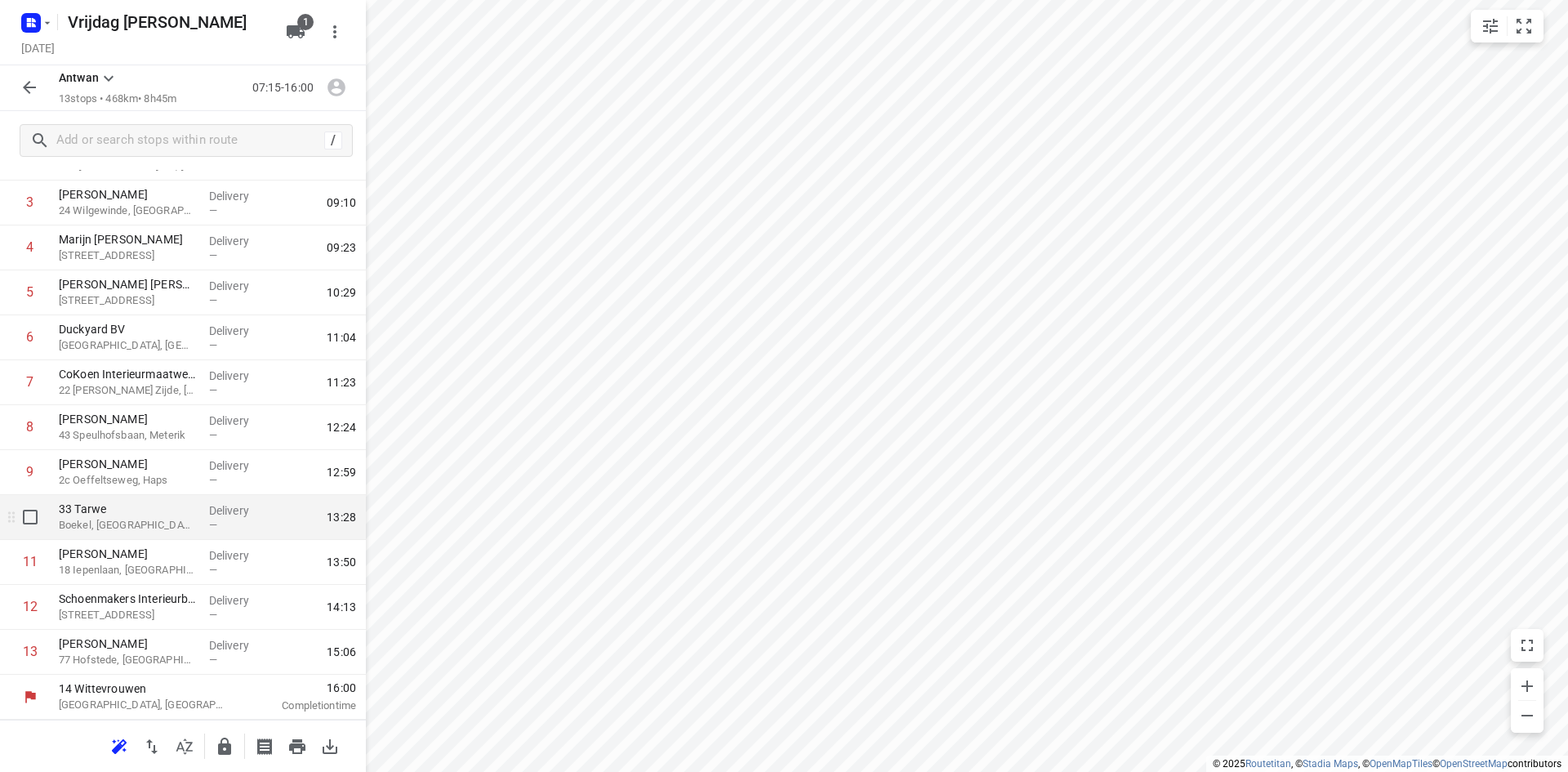
click at [93, 507] on p "33 Tarwe" at bounding box center [127, 509] width 137 height 17
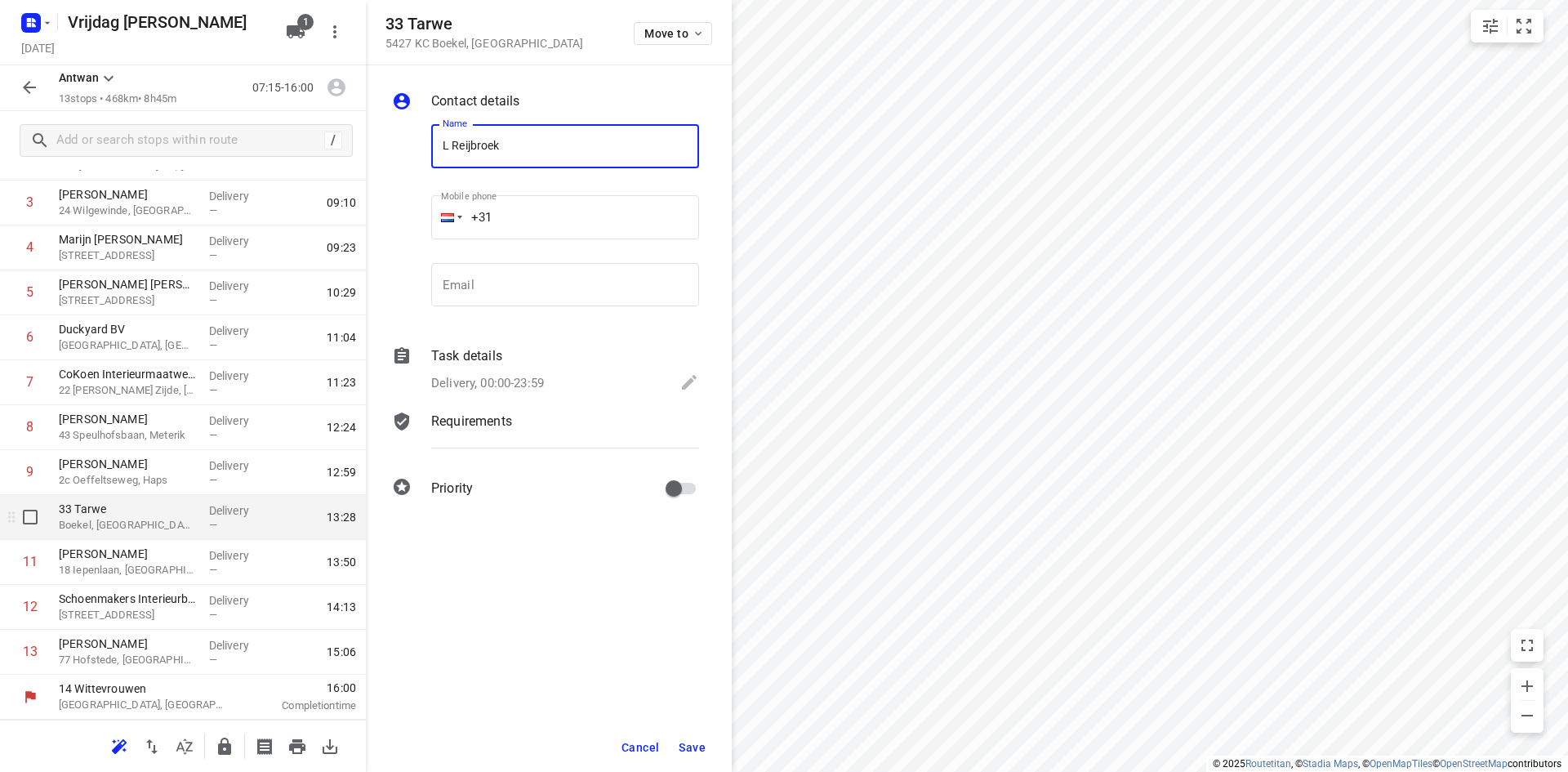
type input "L Reijbroek"
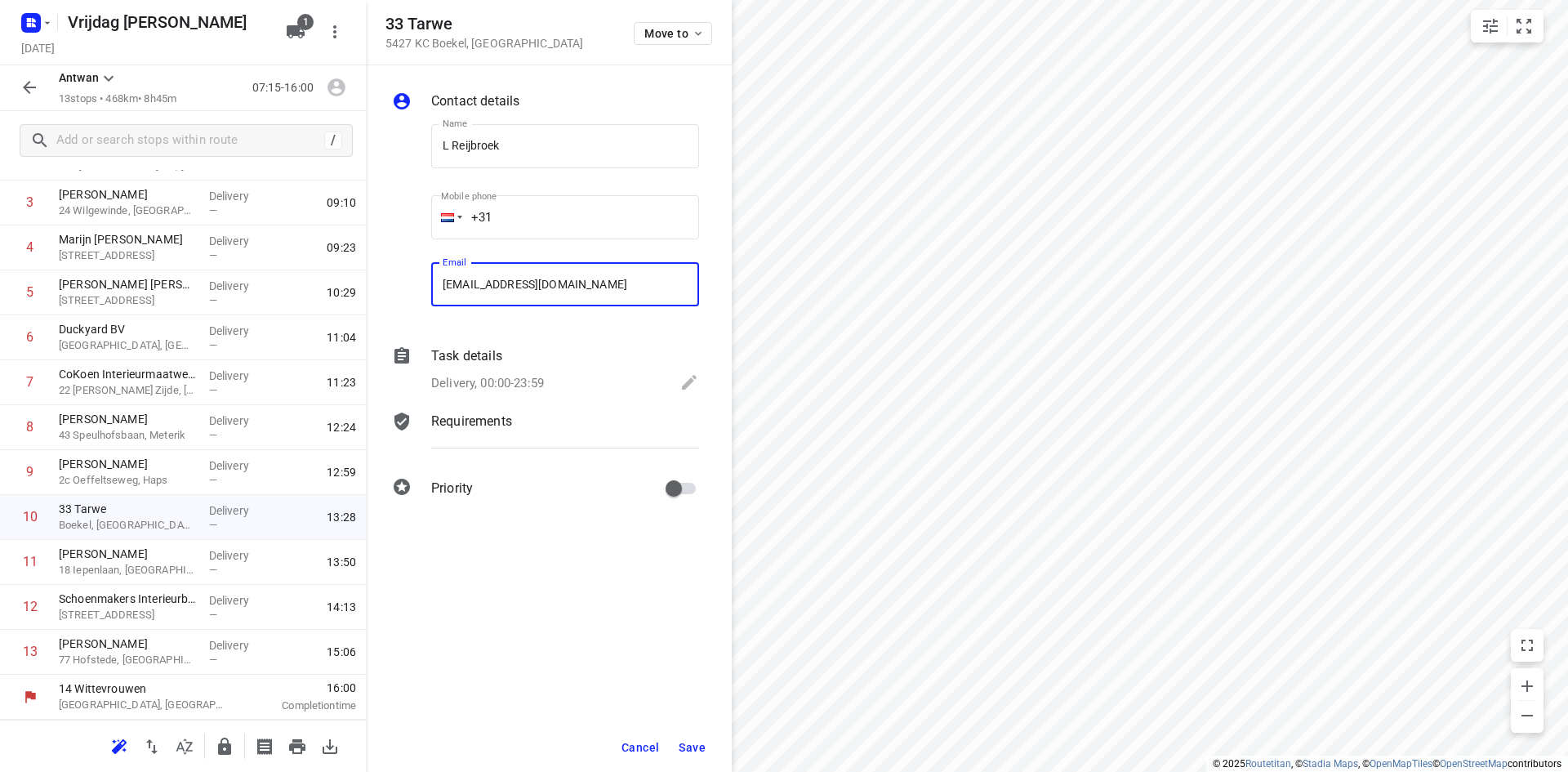
type input "[EMAIL_ADDRESS][DOMAIN_NAME]"
click at [718, 740] on div "Cancel Save" at bounding box center [548, 747] width 366 height 49
click at [698, 752] on span "Save" at bounding box center [692, 748] width 27 height 13
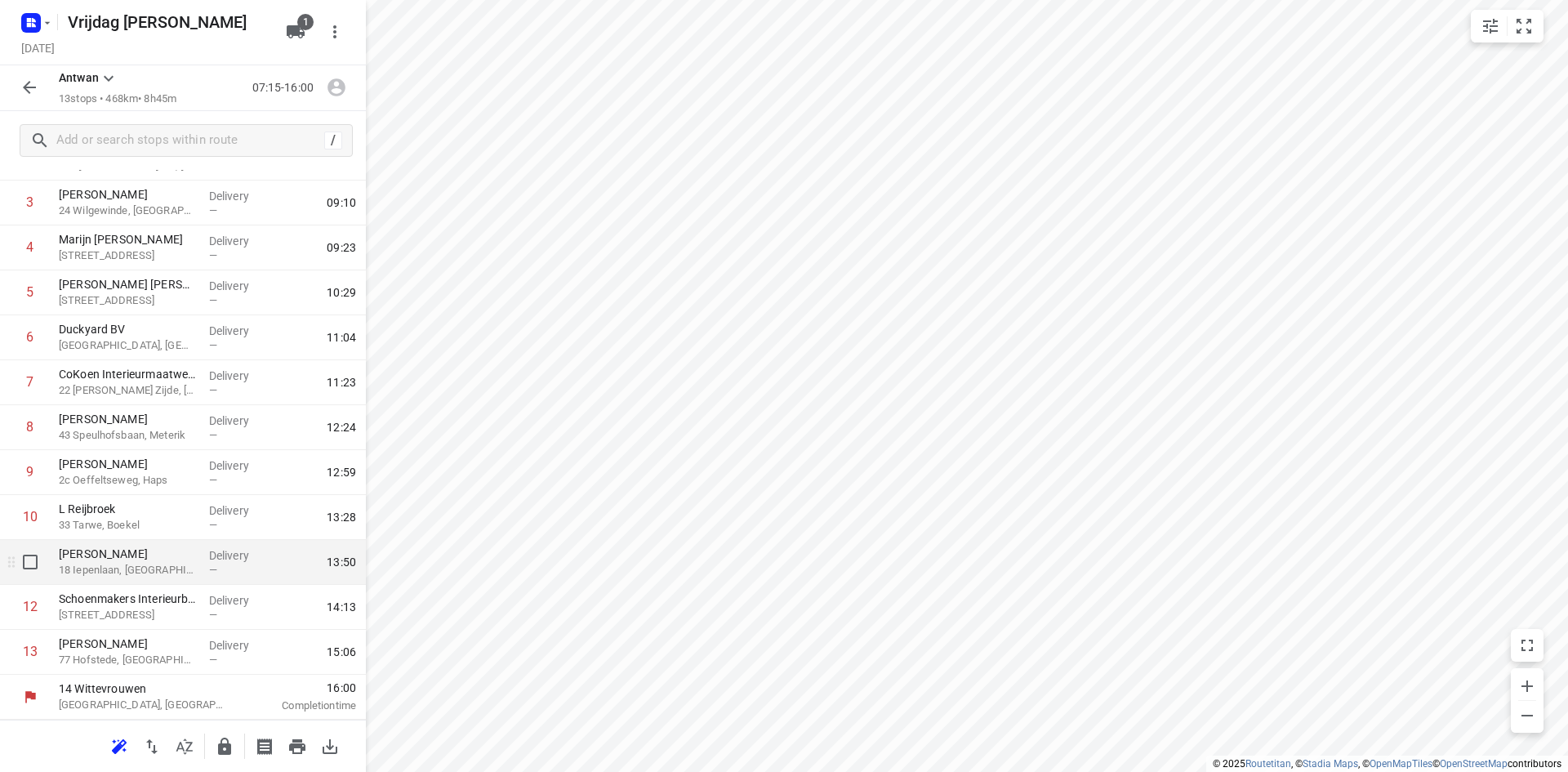
scroll to position [0, 0]
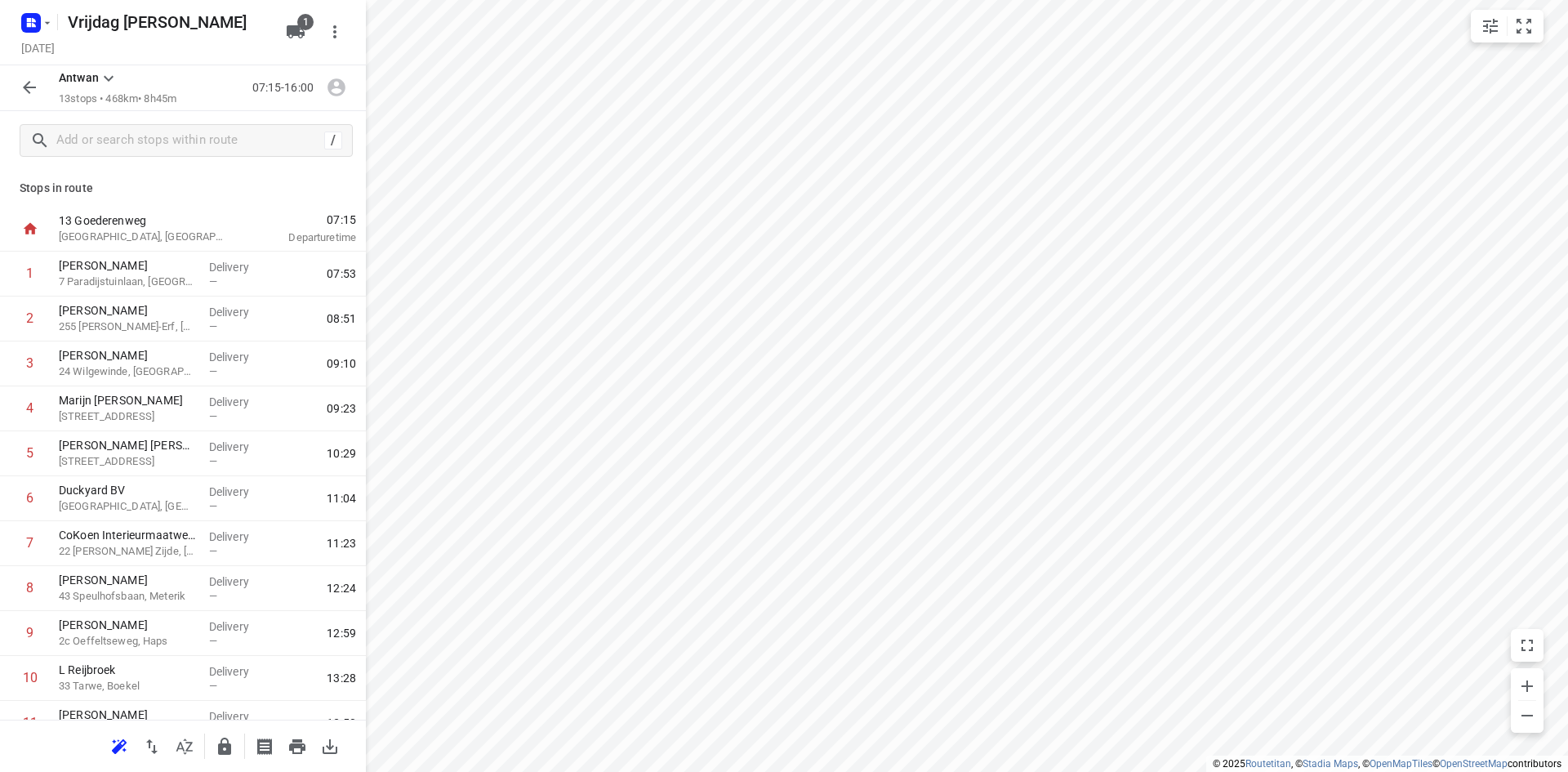
click at [17, 92] on button "button" at bounding box center [29, 87] width 33 height 33
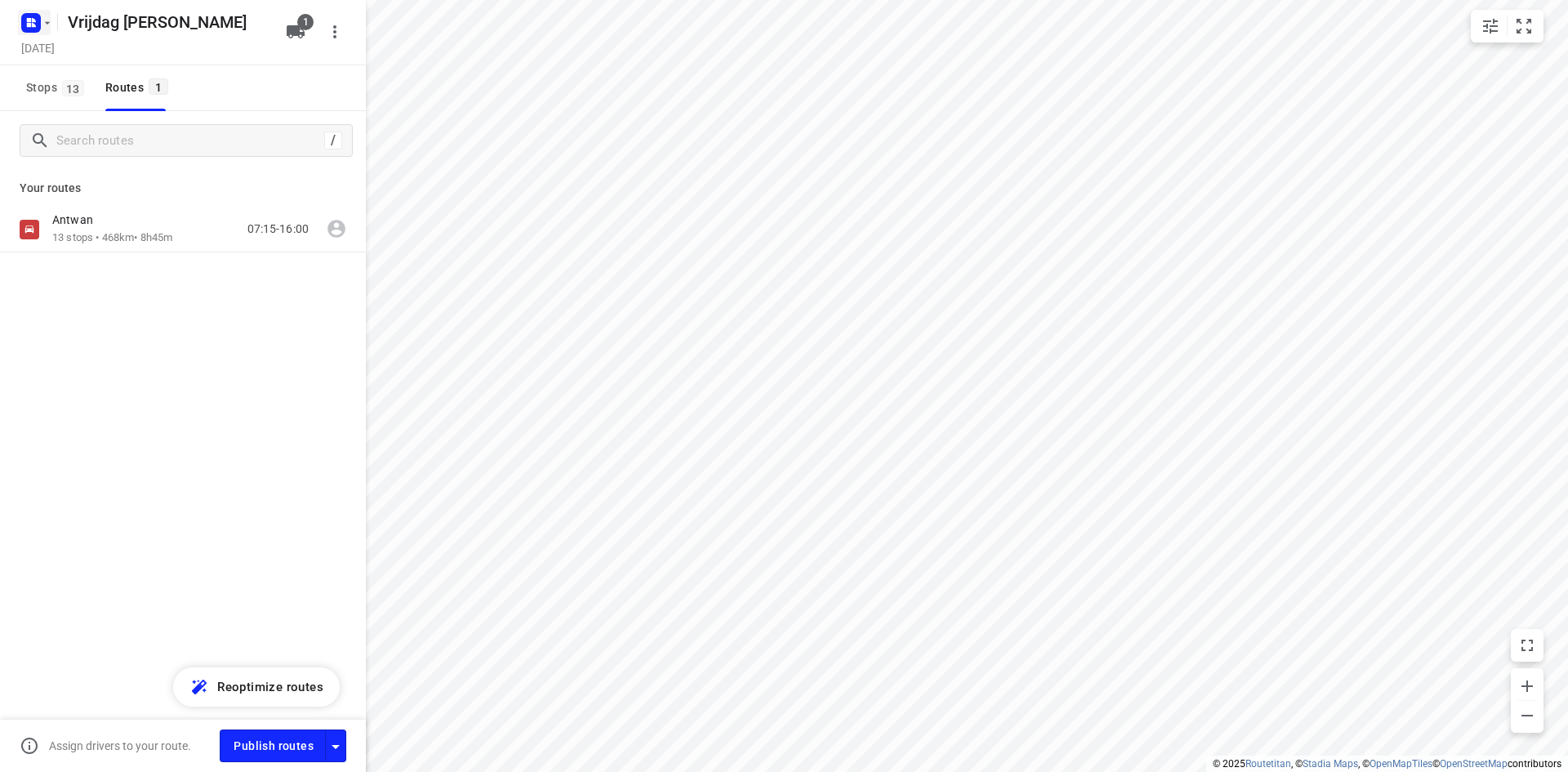
click at [39, 24] on rect "button" at bounding box center [30, 23] width 19 height 19
click at [58, 51] on p "Back to projects" at bounding box center [101, 58] width 92 height 19
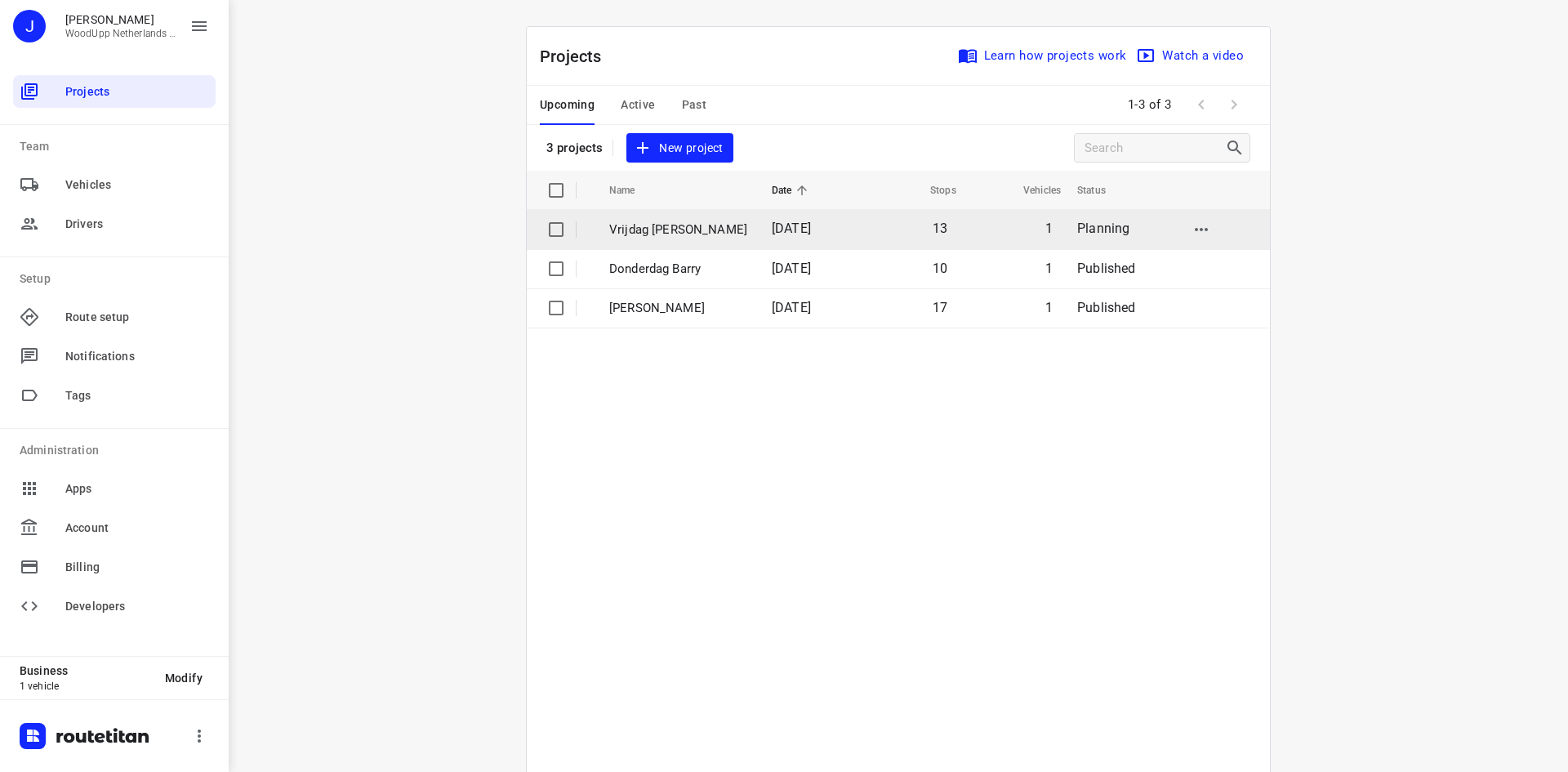
click at [684, 234] on p "Vrijdag [PERSON_NAME]" at bounding box center [678, 230] width 138 height 19
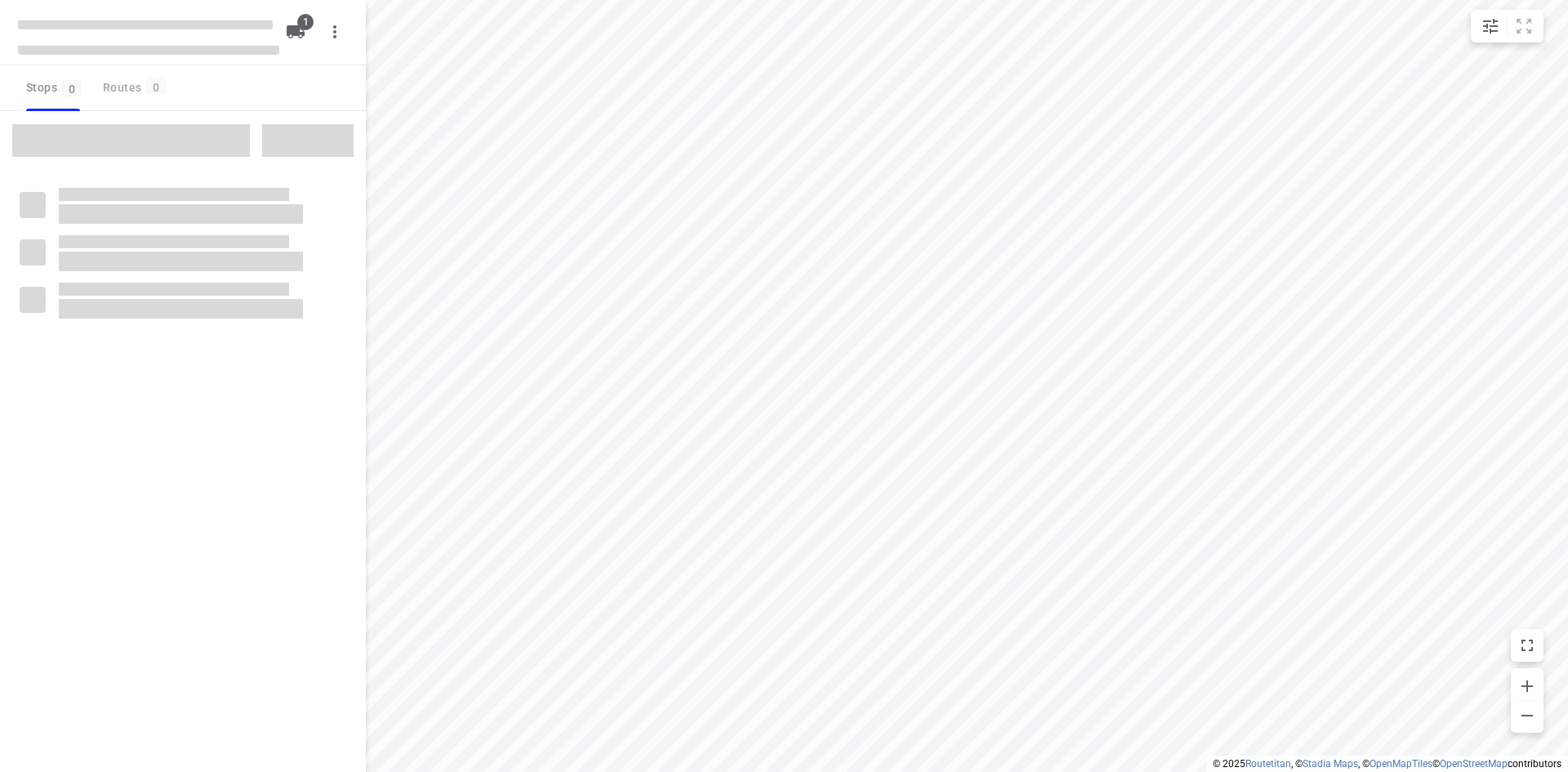
type input "distance"
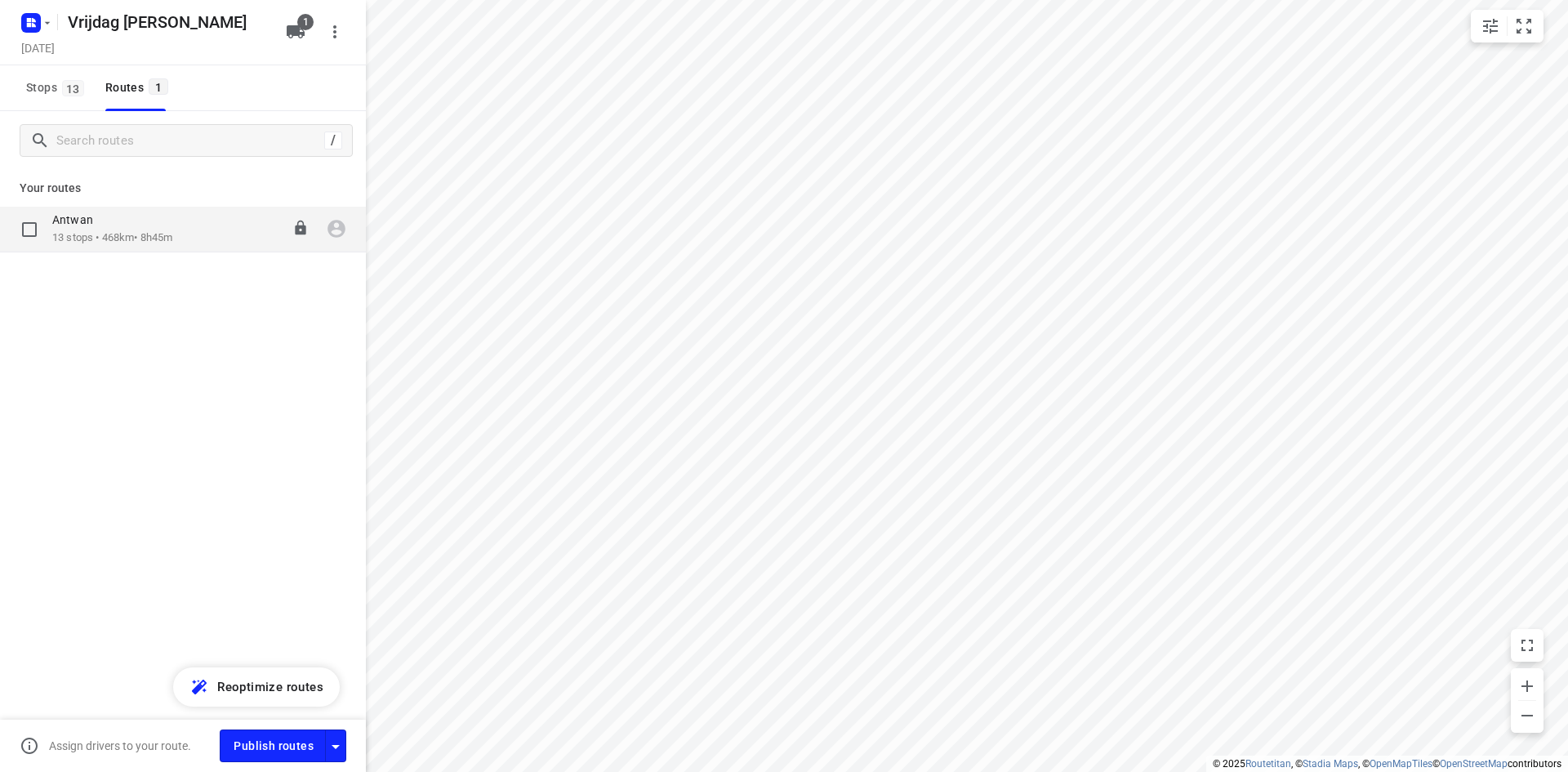
click at [184, 232] on div "[PERSON_NAME] 13 stops • 468km • 8h45m 07:15-16:00" at bounding box center [209, 229] width 314 height 33
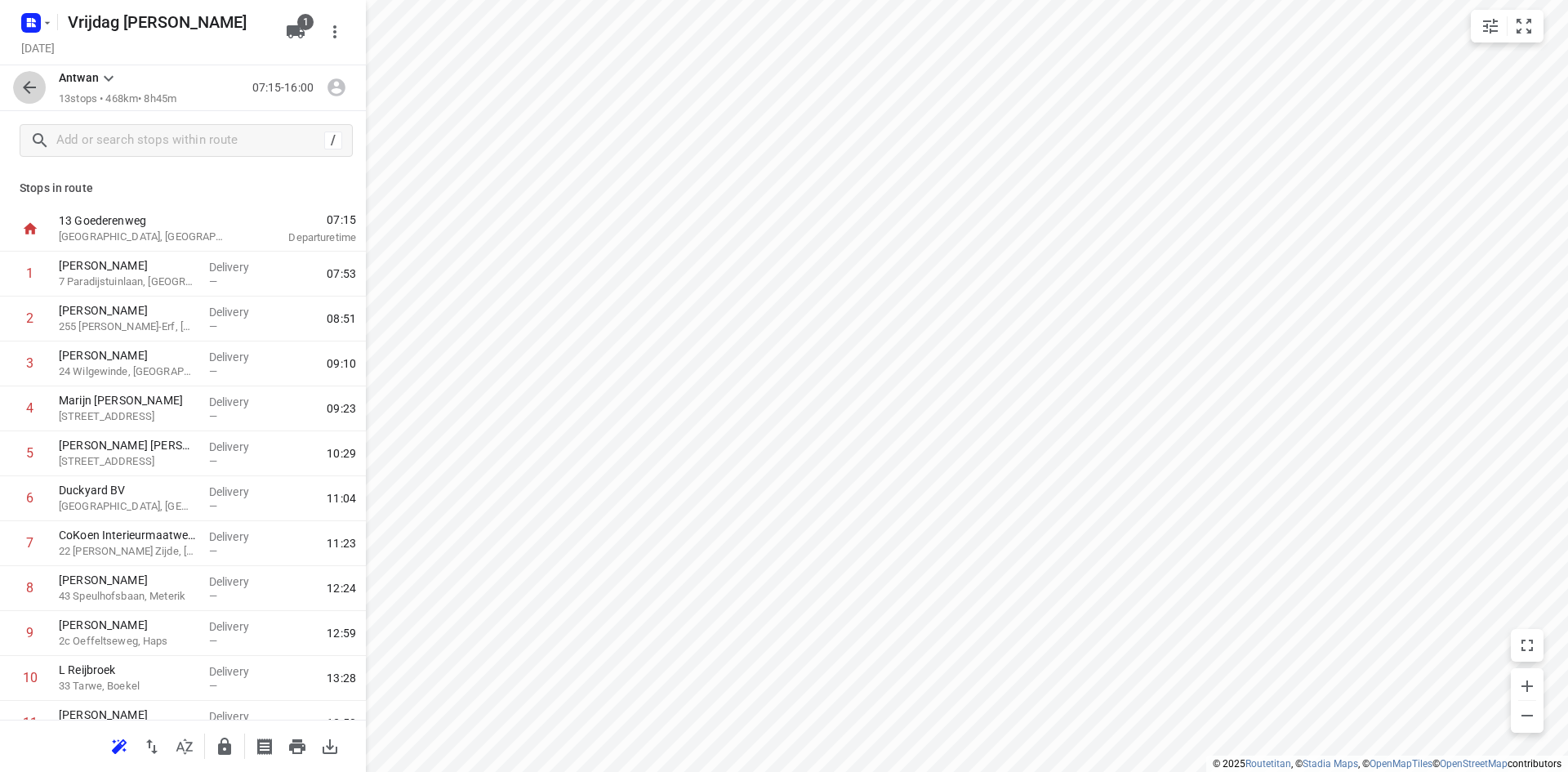
click at [36, 91] on icon "button" at bounding box center [28, 87] width 19 height 19
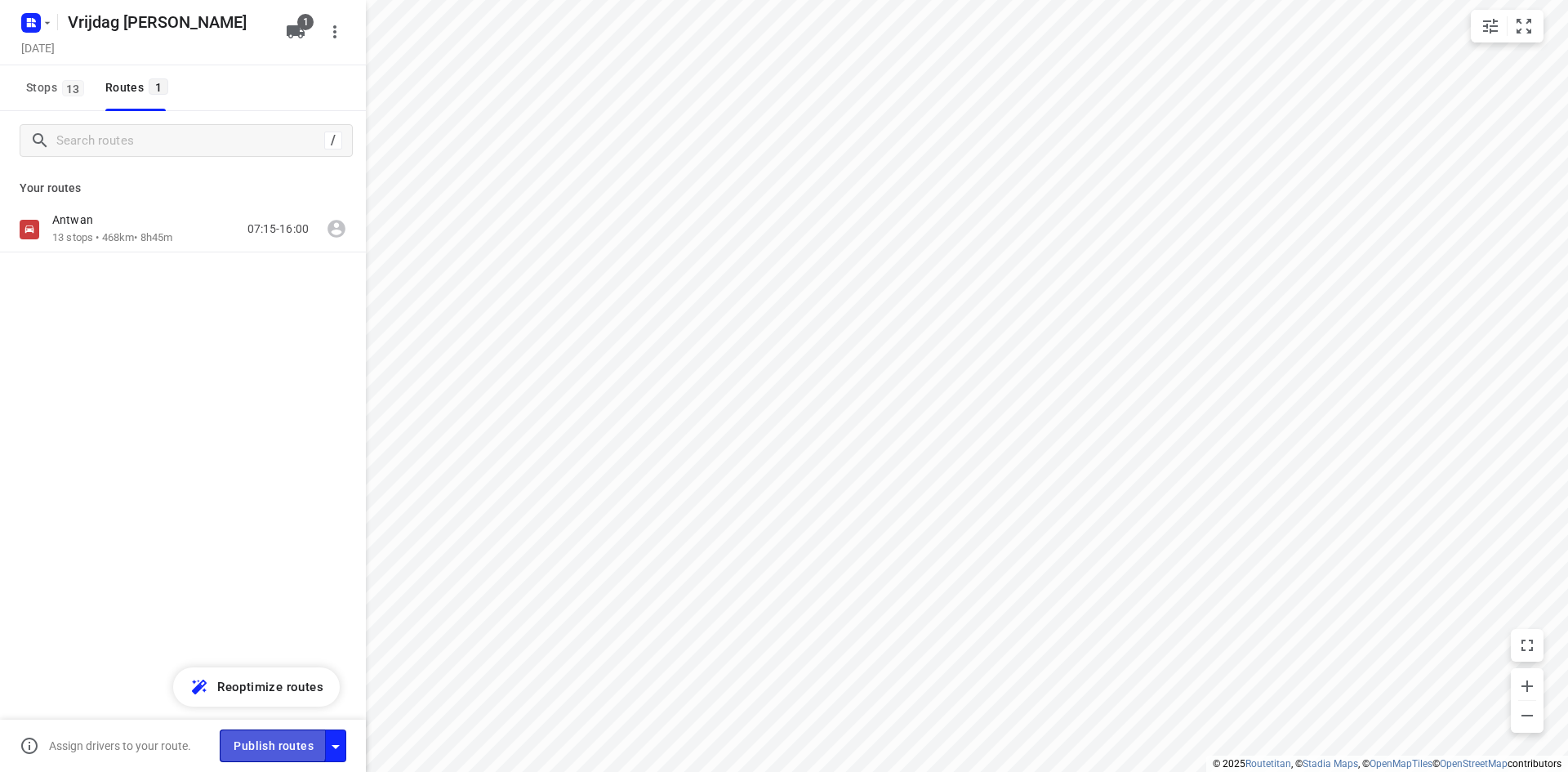
click at [265, 744] on span "Publish routes" at bounding box center [274, 746] width 80 height 20
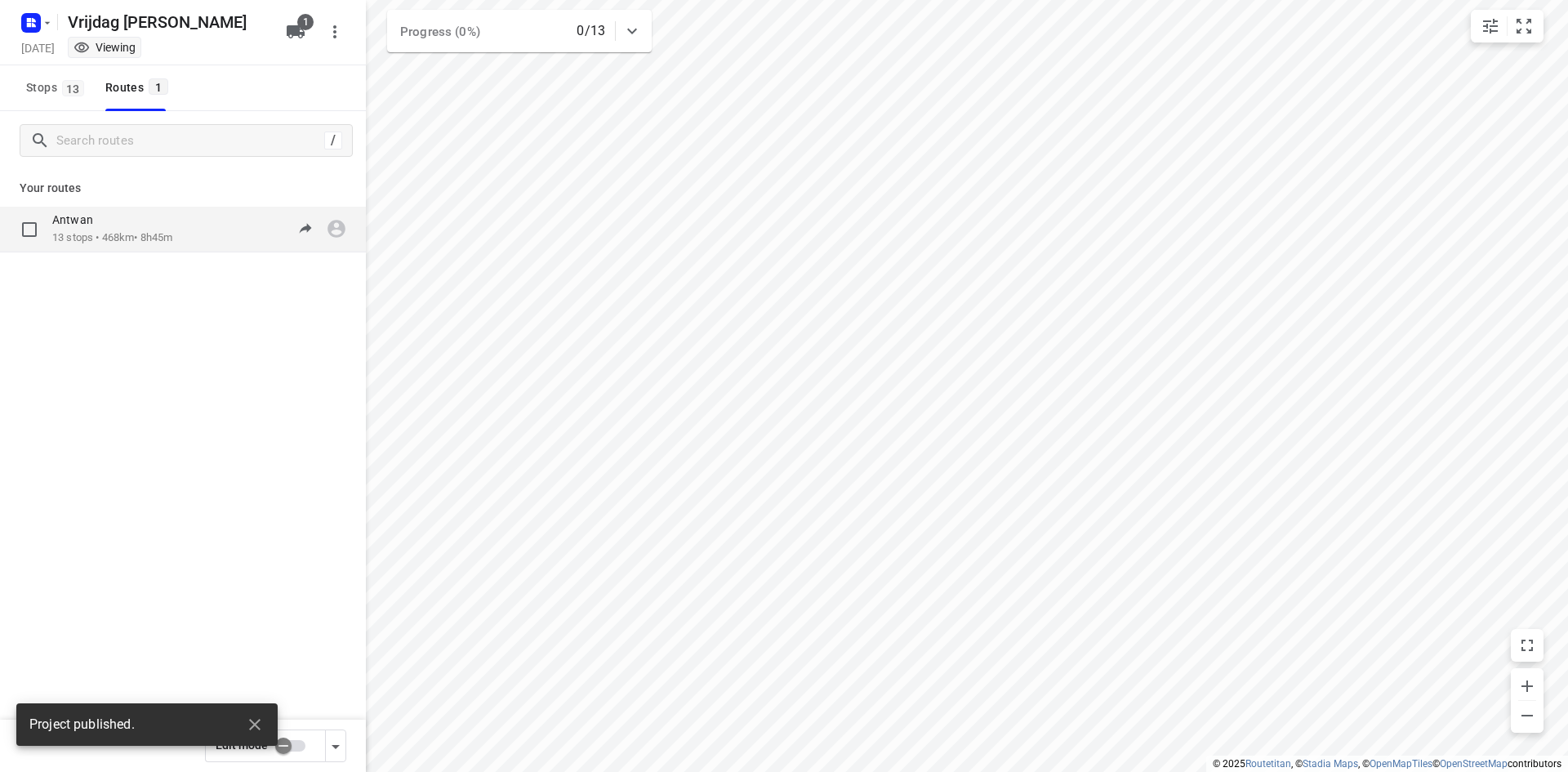
click at [201, 222] on div "[PERSON_NAME] 13 stops • 468km • 8h45m 07:15-16:00" at bounding box center [209, 229] width 314 height 33
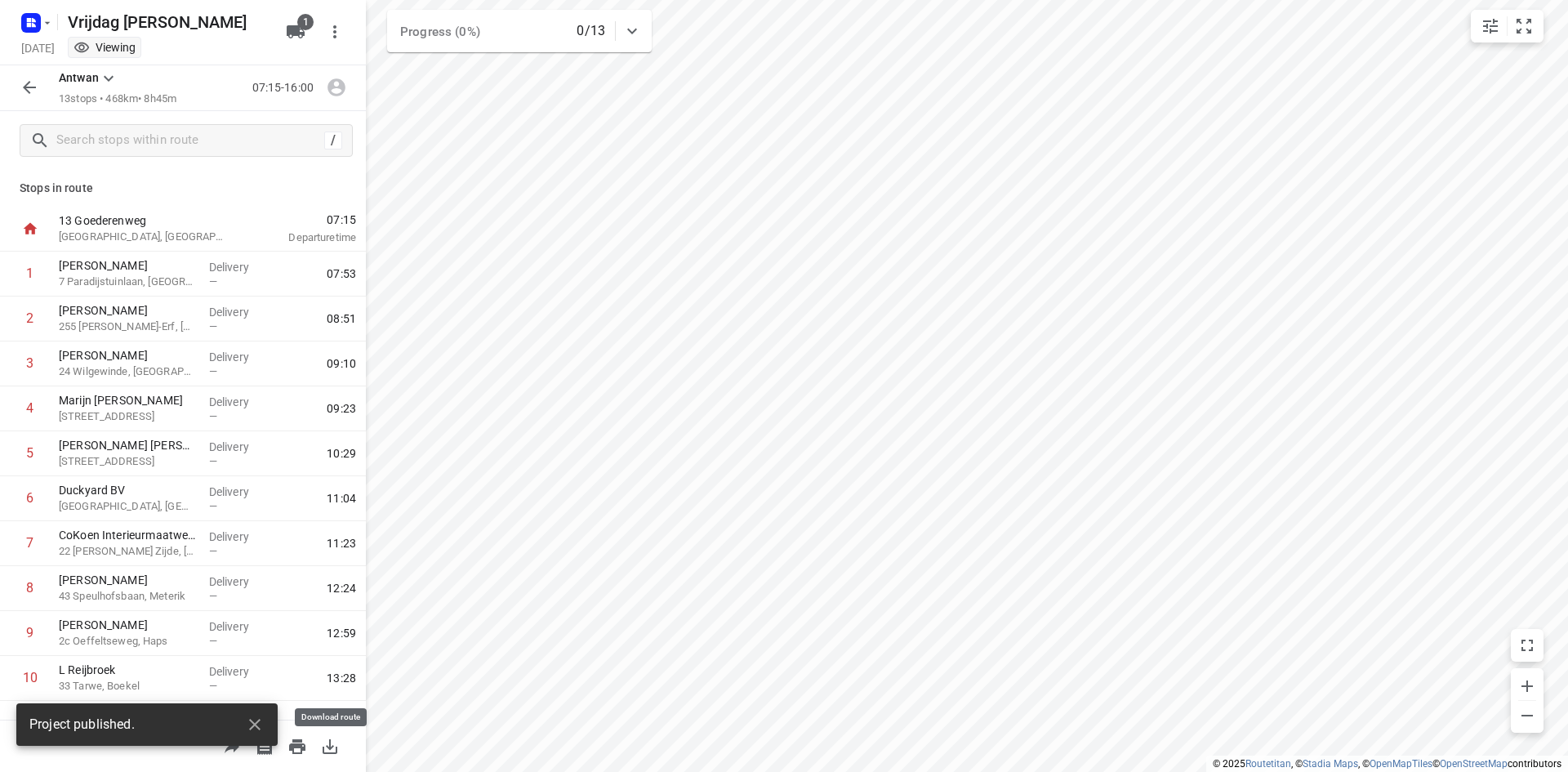
click at [332, 750] on icon "button" at bounding box center [330, 746] width 19 height 19
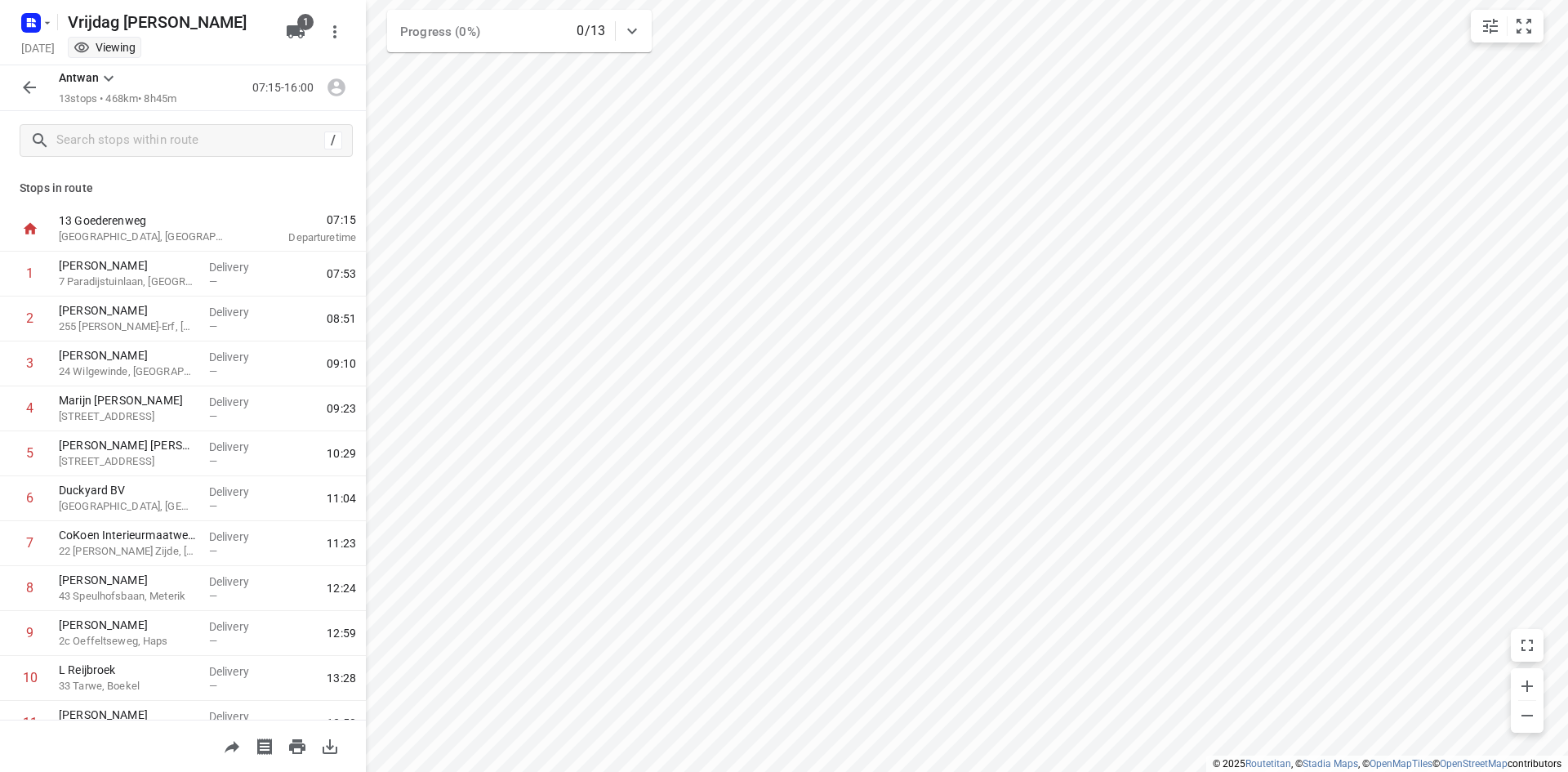
click at [38, 88] on icon "button" at bounding box center [28, 87] width 19 height 19
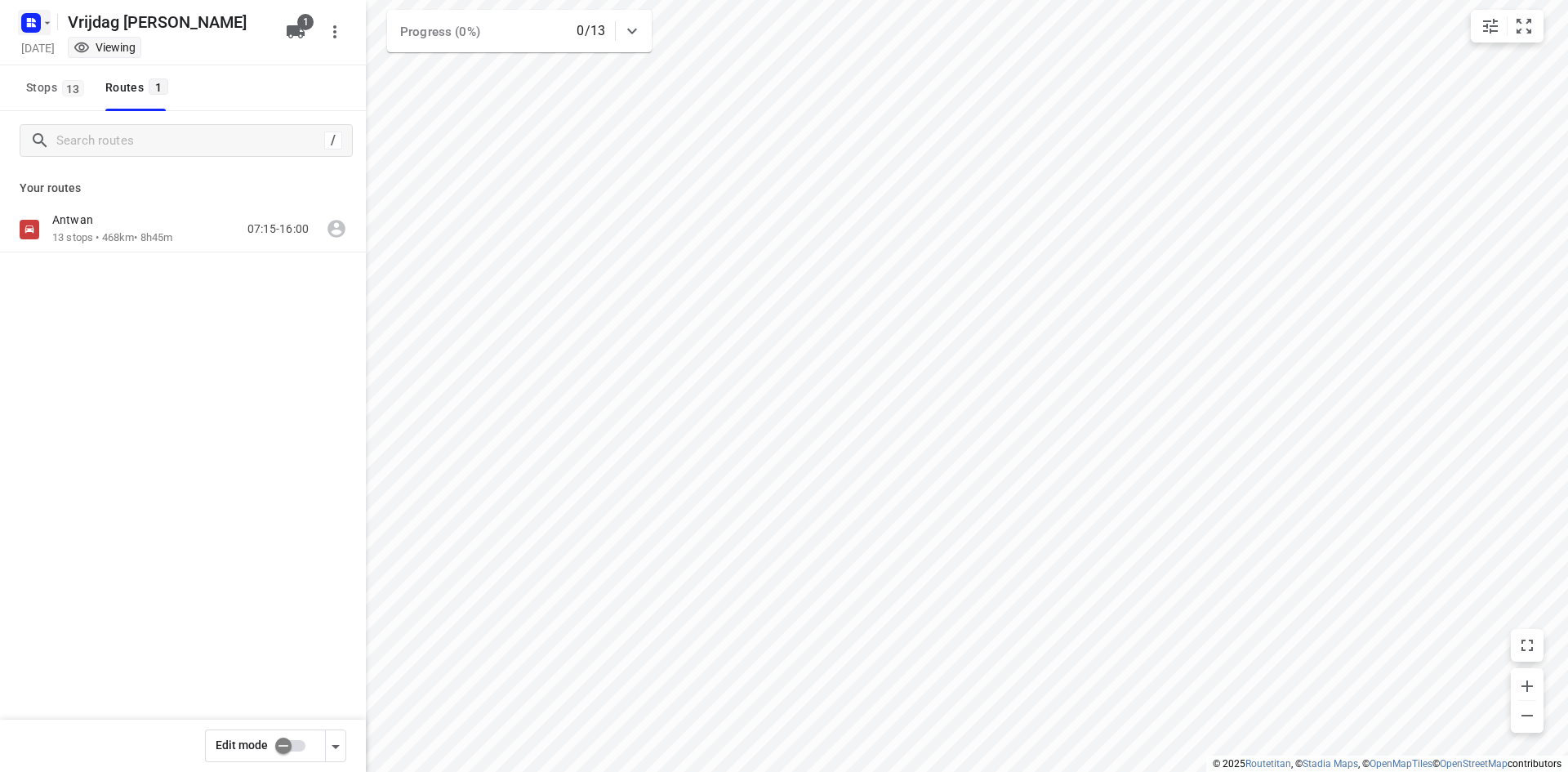
click at [43, 28] on icon "button" at bounding box center [48, 23] width 13 height 13
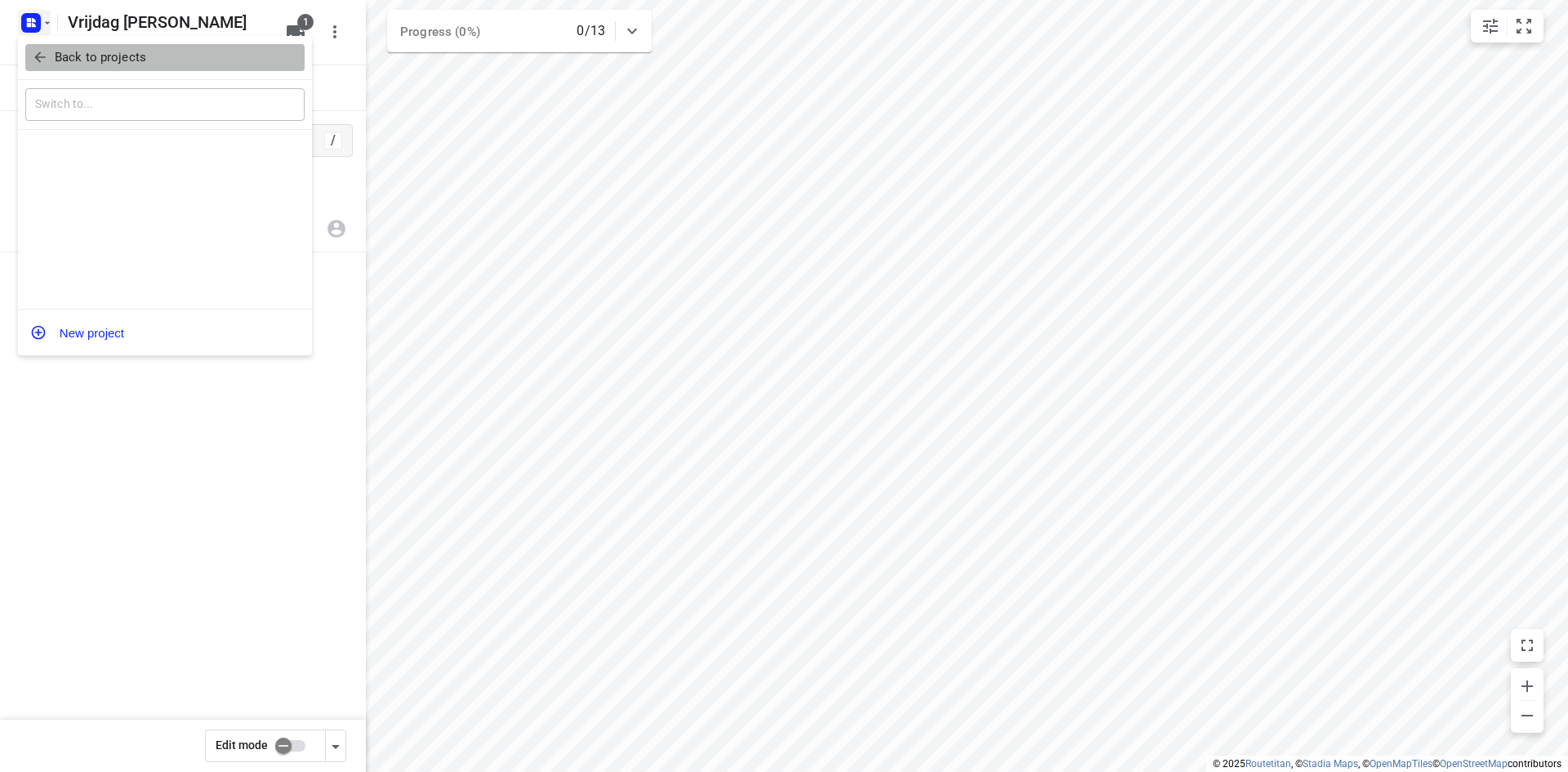
click at [60, 56] on p "Back to projects" at bounding box center [101, 58] width 92 height 19
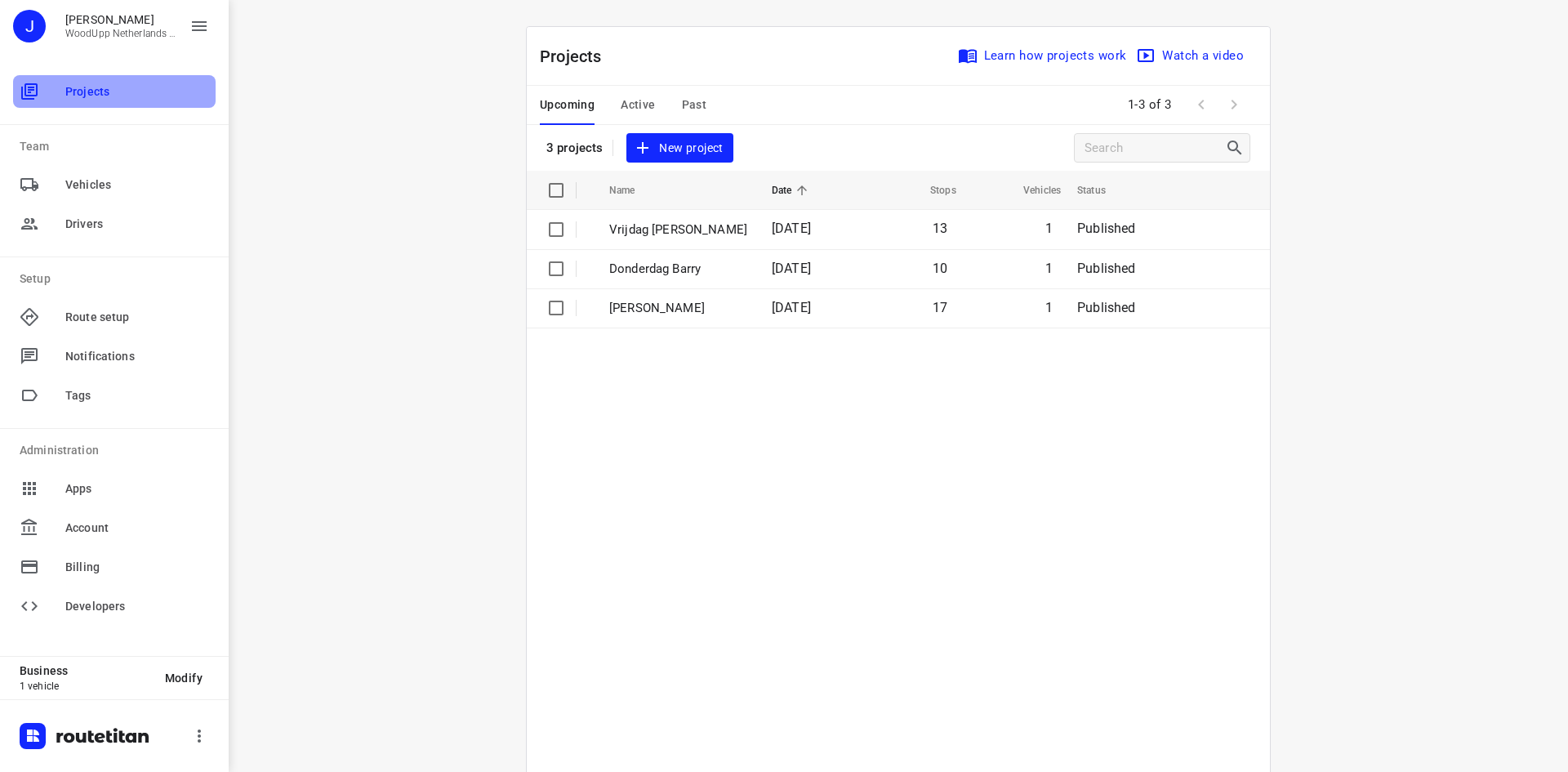
click at [88, 94] on span "Projects" at bounding box center [137, 92] width 144 height 18
